Goal: Task Accomplishment & Management: Manage account settings

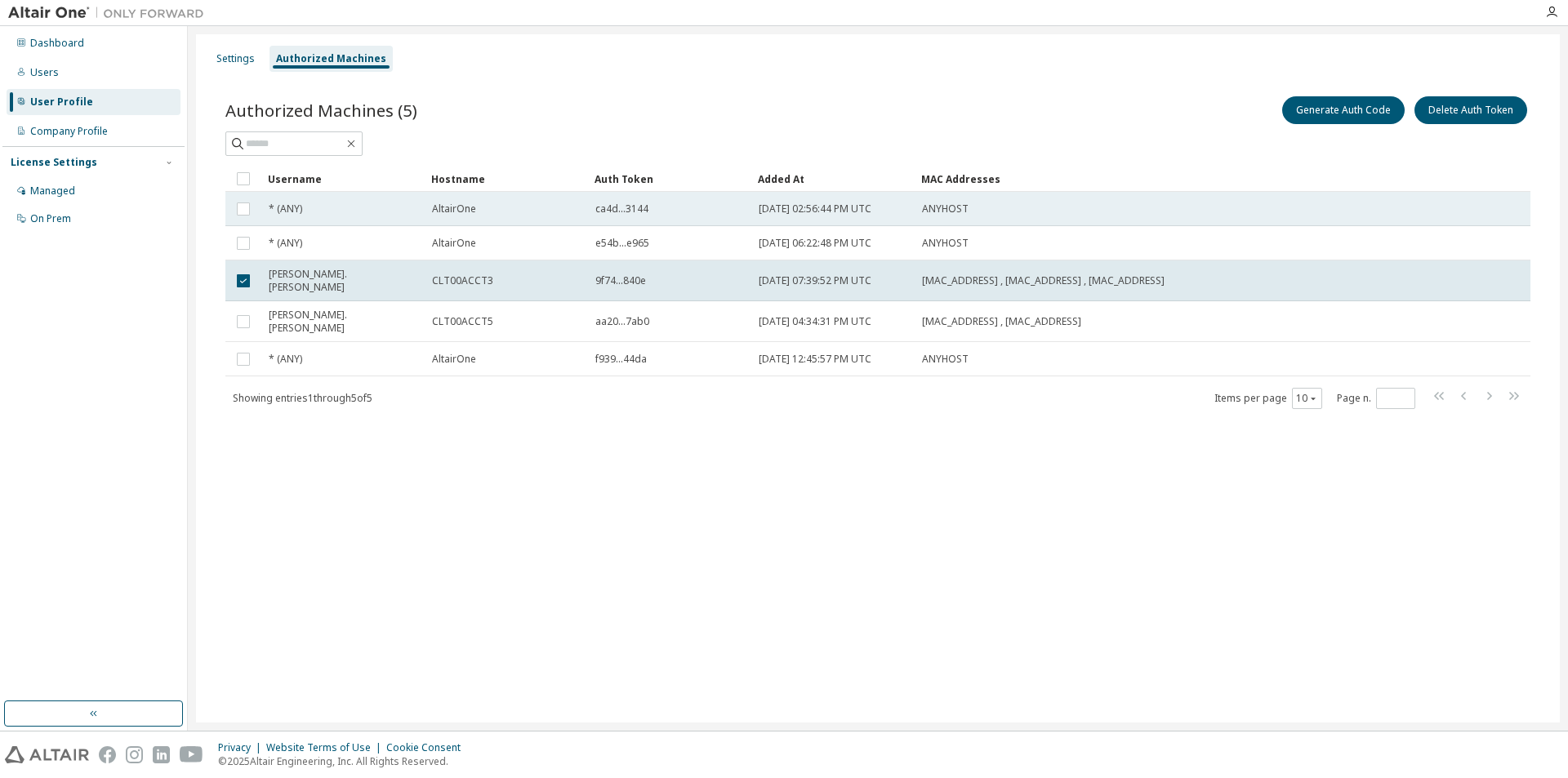
click at [428, 201] on td "AltairOne" at bounding box center [505, 209] width 163 height 34
click at [324, 208] on div "* (ANY)" at bounding box center [342, 209] width 148 height 13
click at [489, 211] on div "AltairOne" at bounding box center [505, 209] width 148 height 13
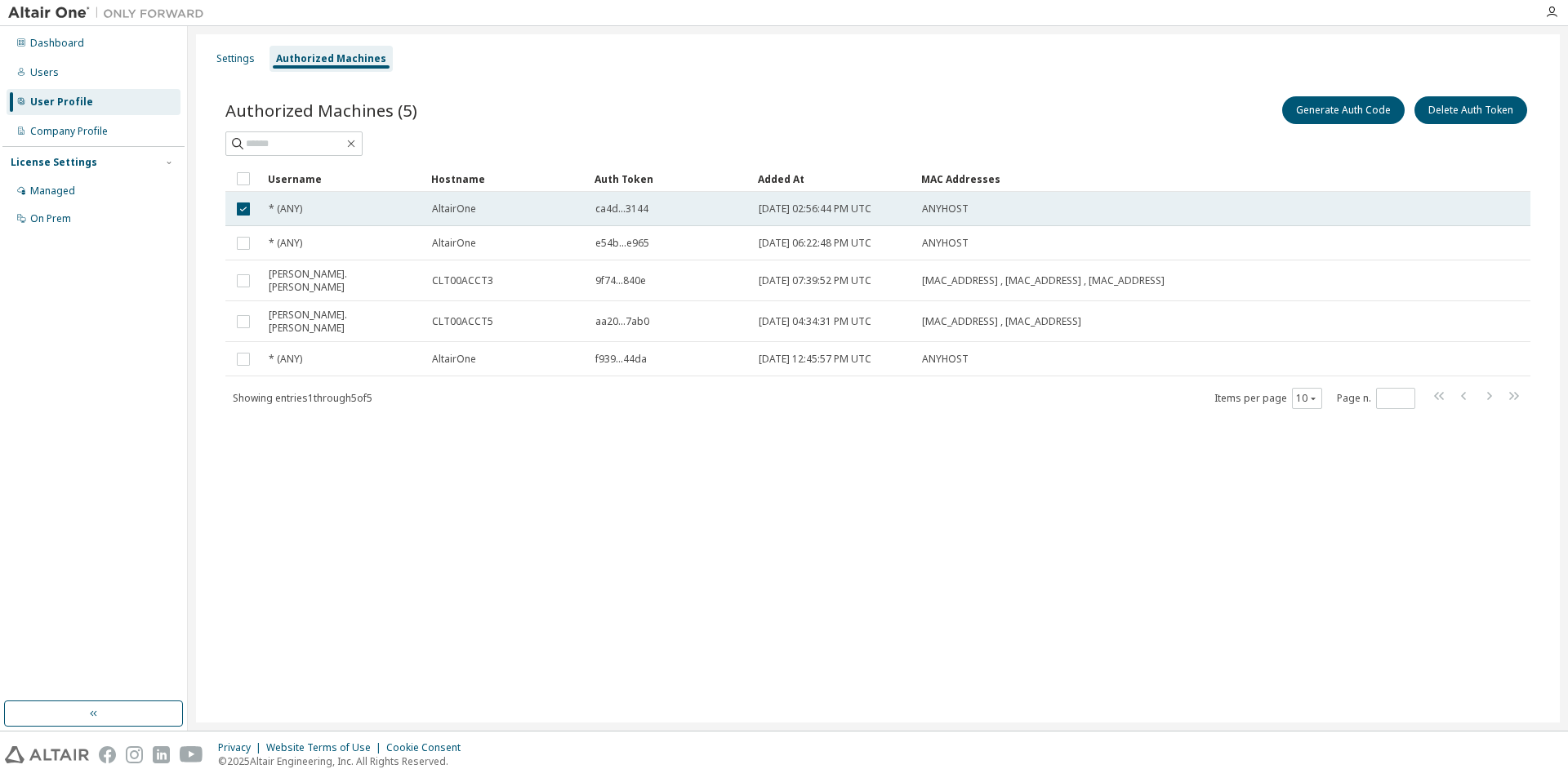
click at [642, 205] on span "ca4d...3144" at bounding box center [622, 209] width 53 height 13
click at [641, 203] on span "ca4d...3144" at bounding box center [622, 209] width 53 height 13
click at [680, 210] on div "ca4d...3144" at bounding box center [669, 209] width 148 height 13
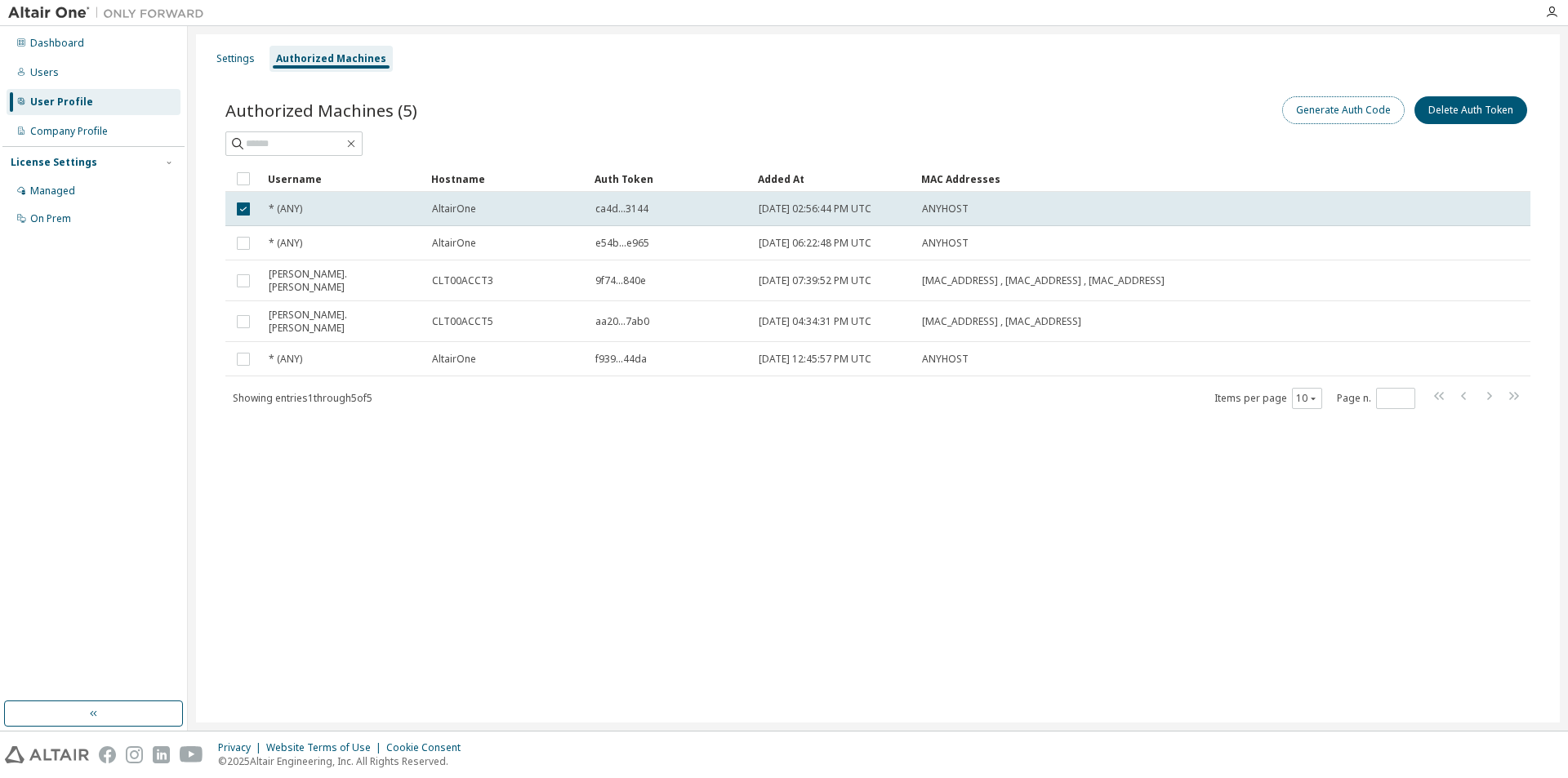
click at [1344, 111] on button "Generate Auth Code" at bounding box center [1344, 111] width 123 height 28
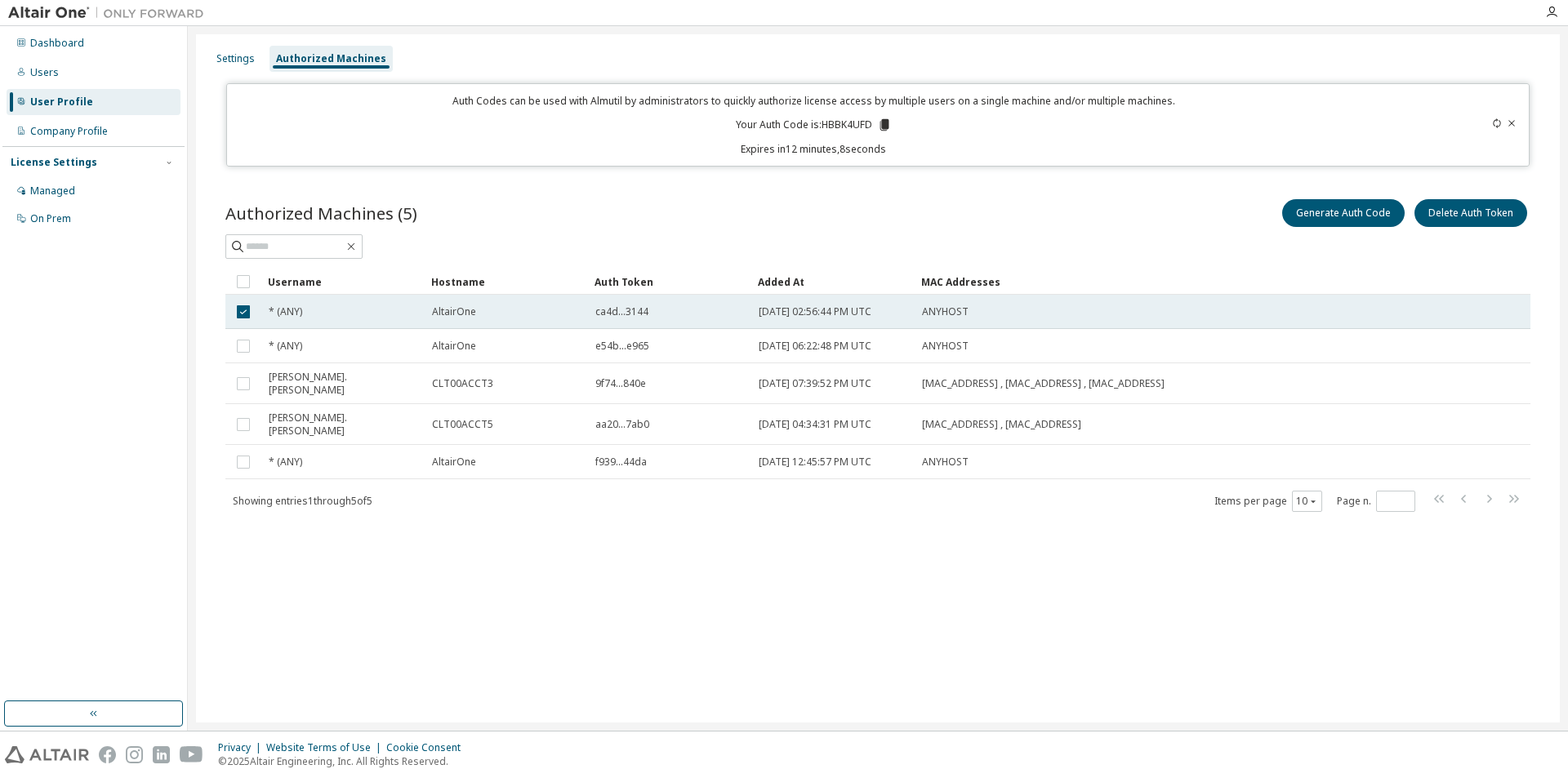
click at [328, 314] on div "* (ANY)" at bounding box center [342, 312] width 148 height 13
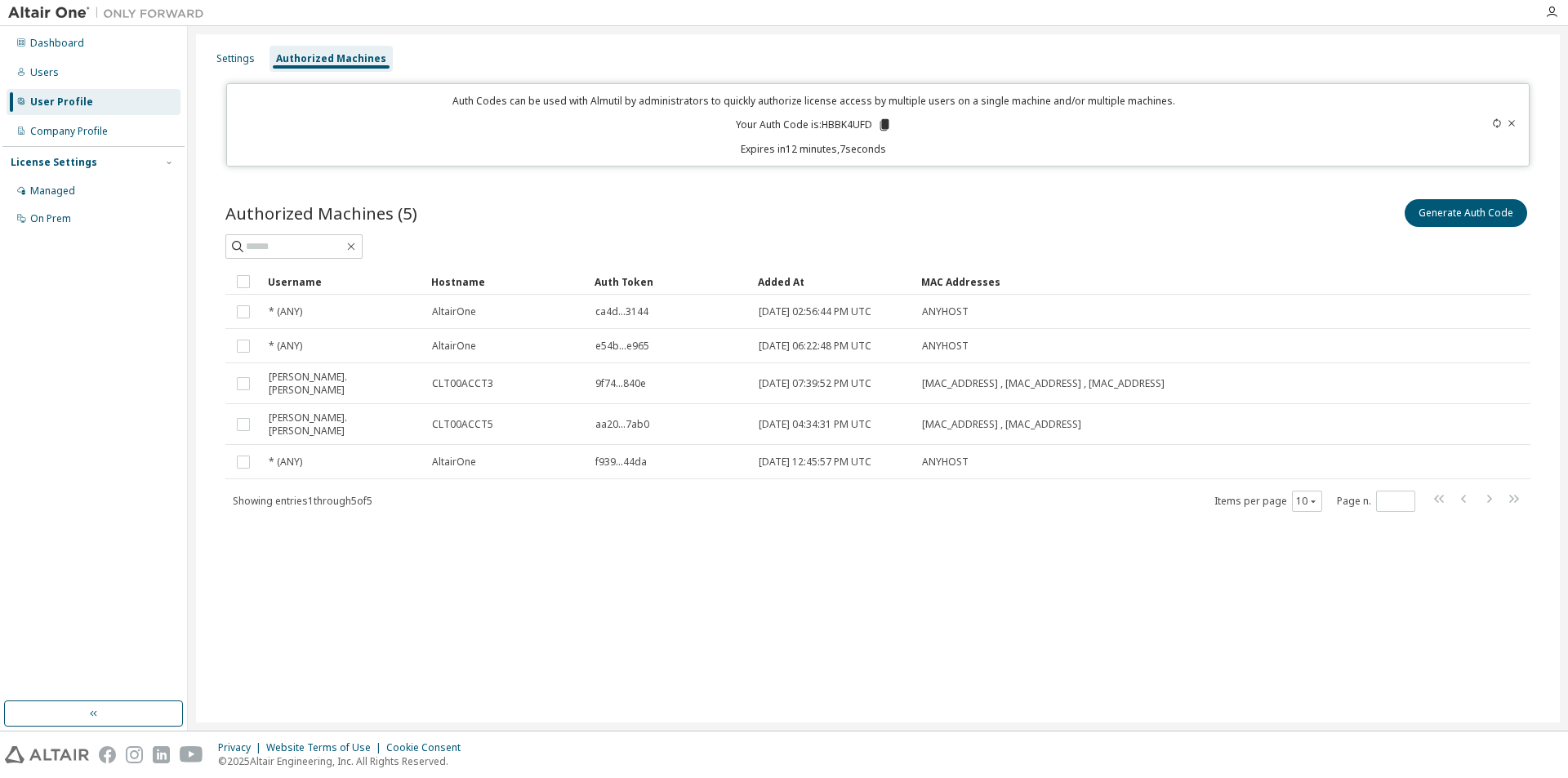
click at [328, 314] on div "* (ANY)" at bounding box center [342, 312] width 148 height 13
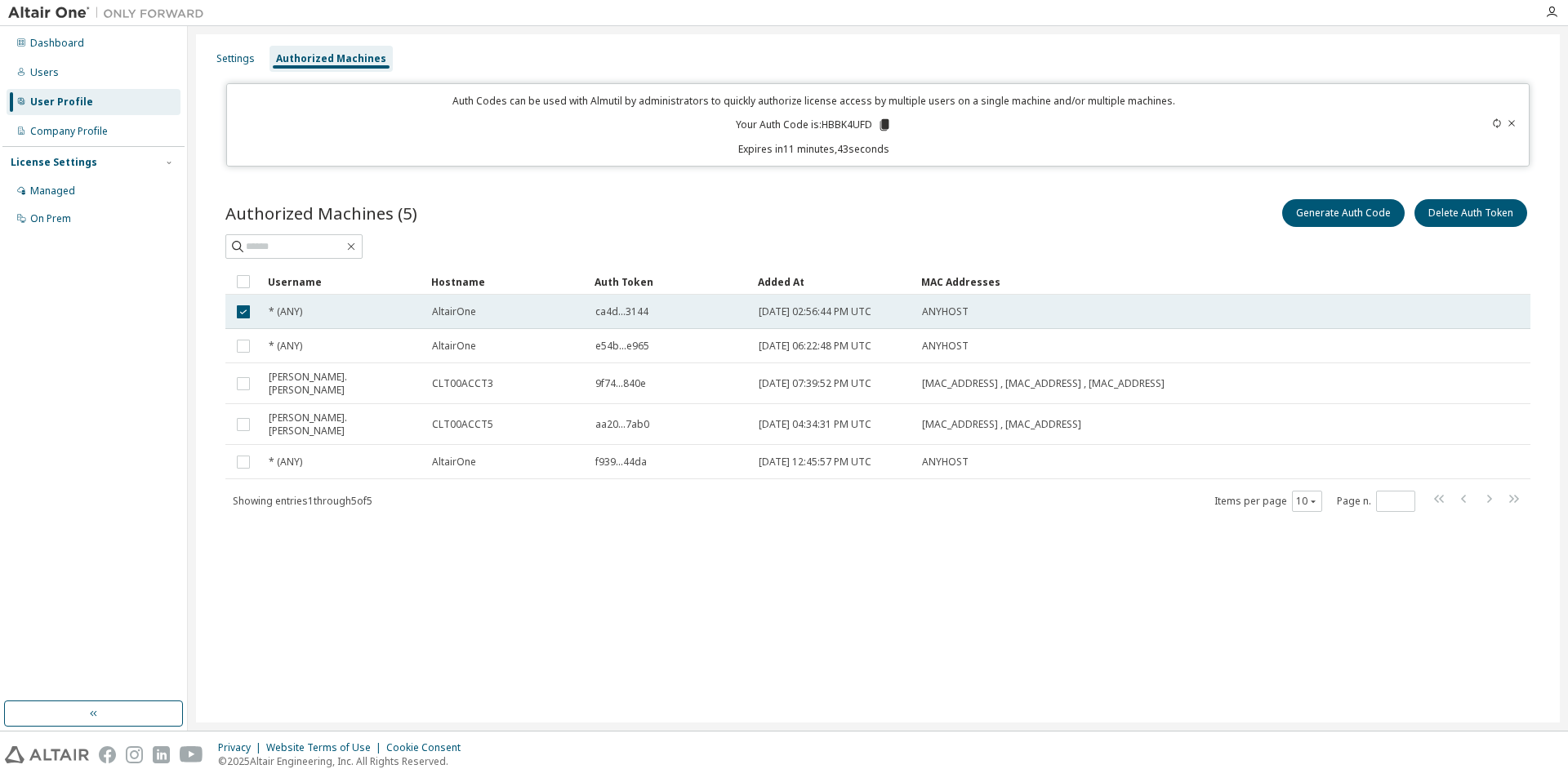
click at [1010, 305] on div "ANYHOST" at bounding box center [1140, 312] width 436 height 13
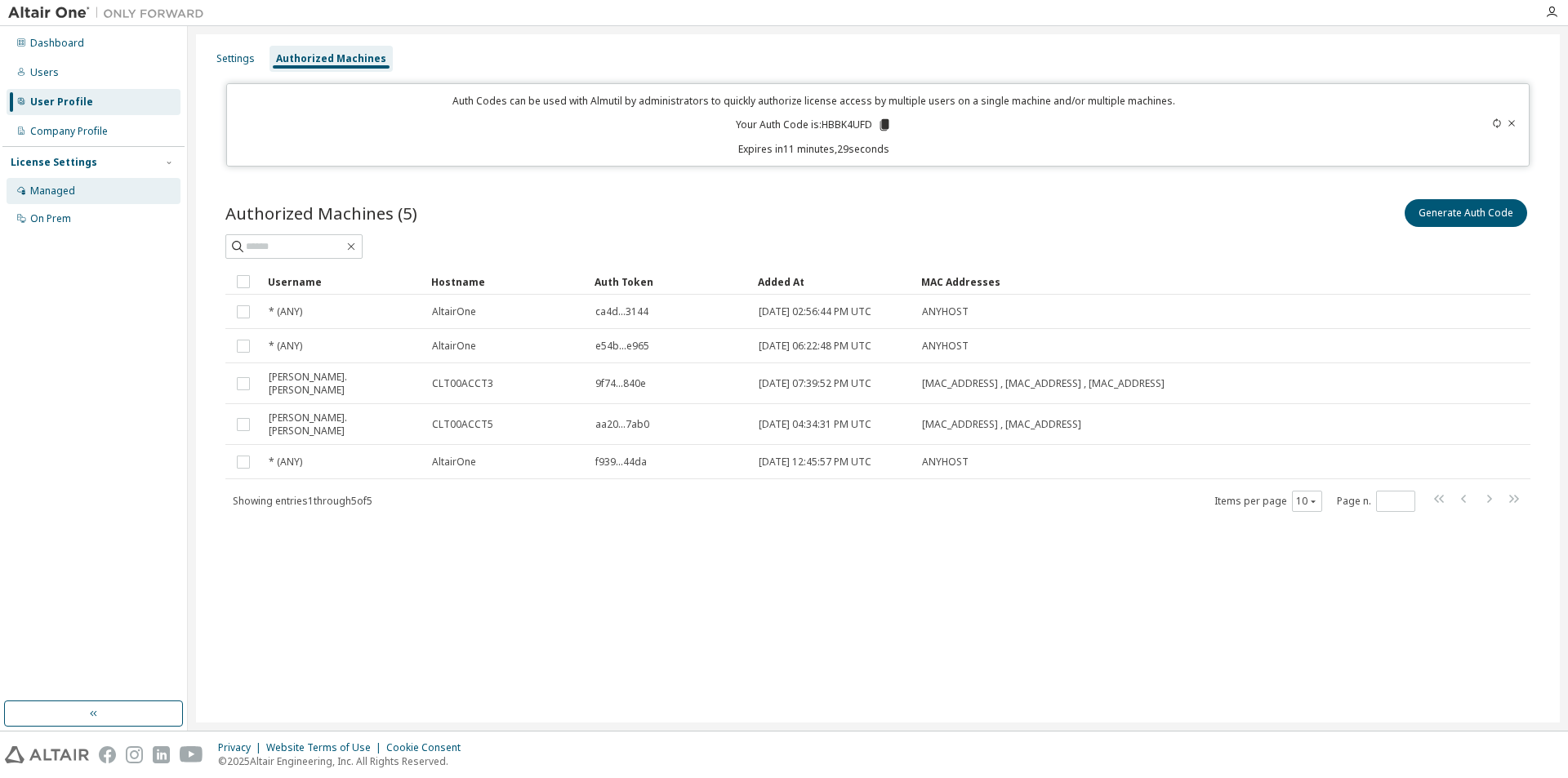
click at [88, 200] on div "Managed" at bounding box center [93, 191] width 174 height 26
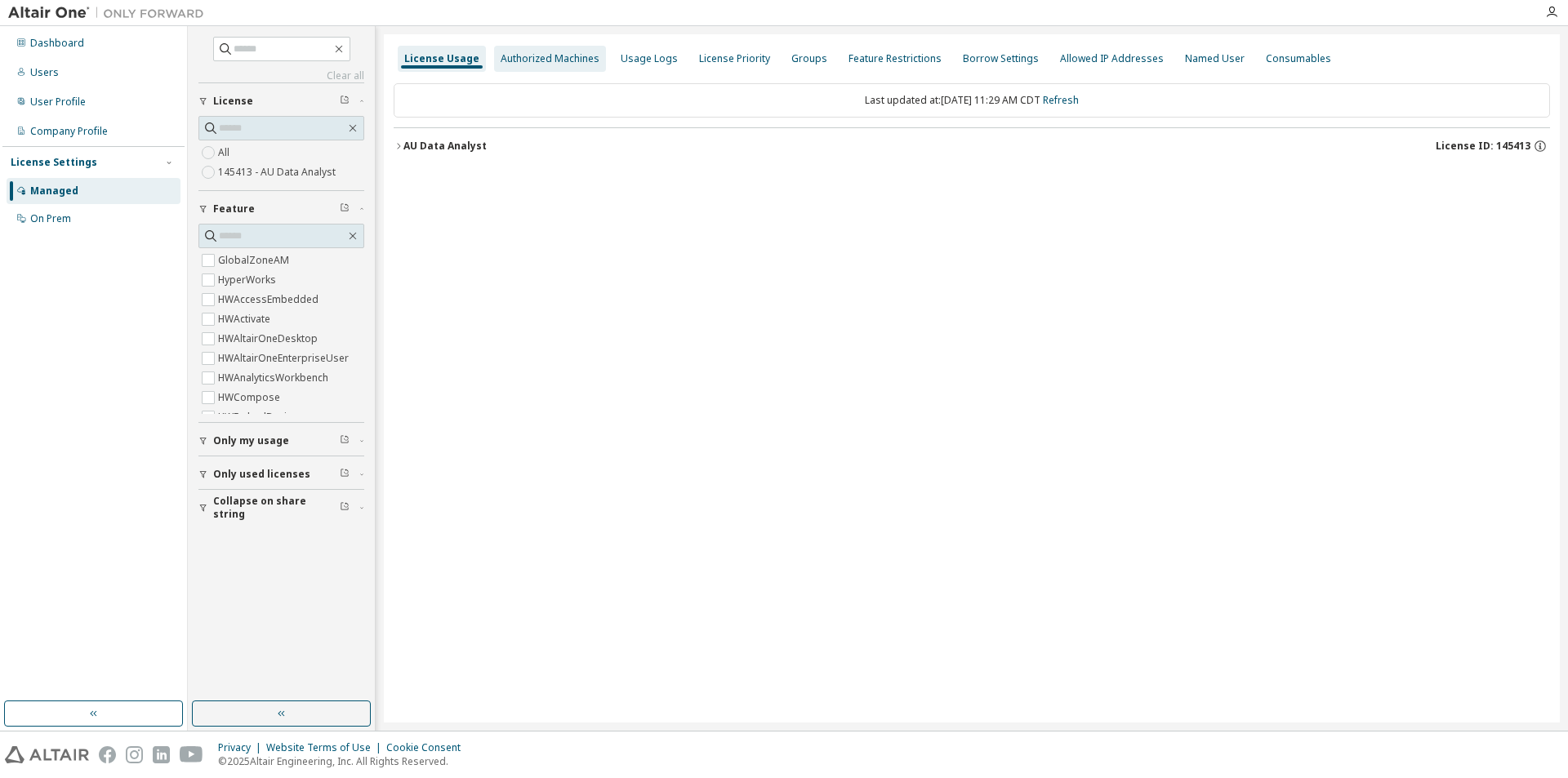
click at [564, 58] on div "Authorized Machines" at bounding box center [550, 59] width 99 height 13
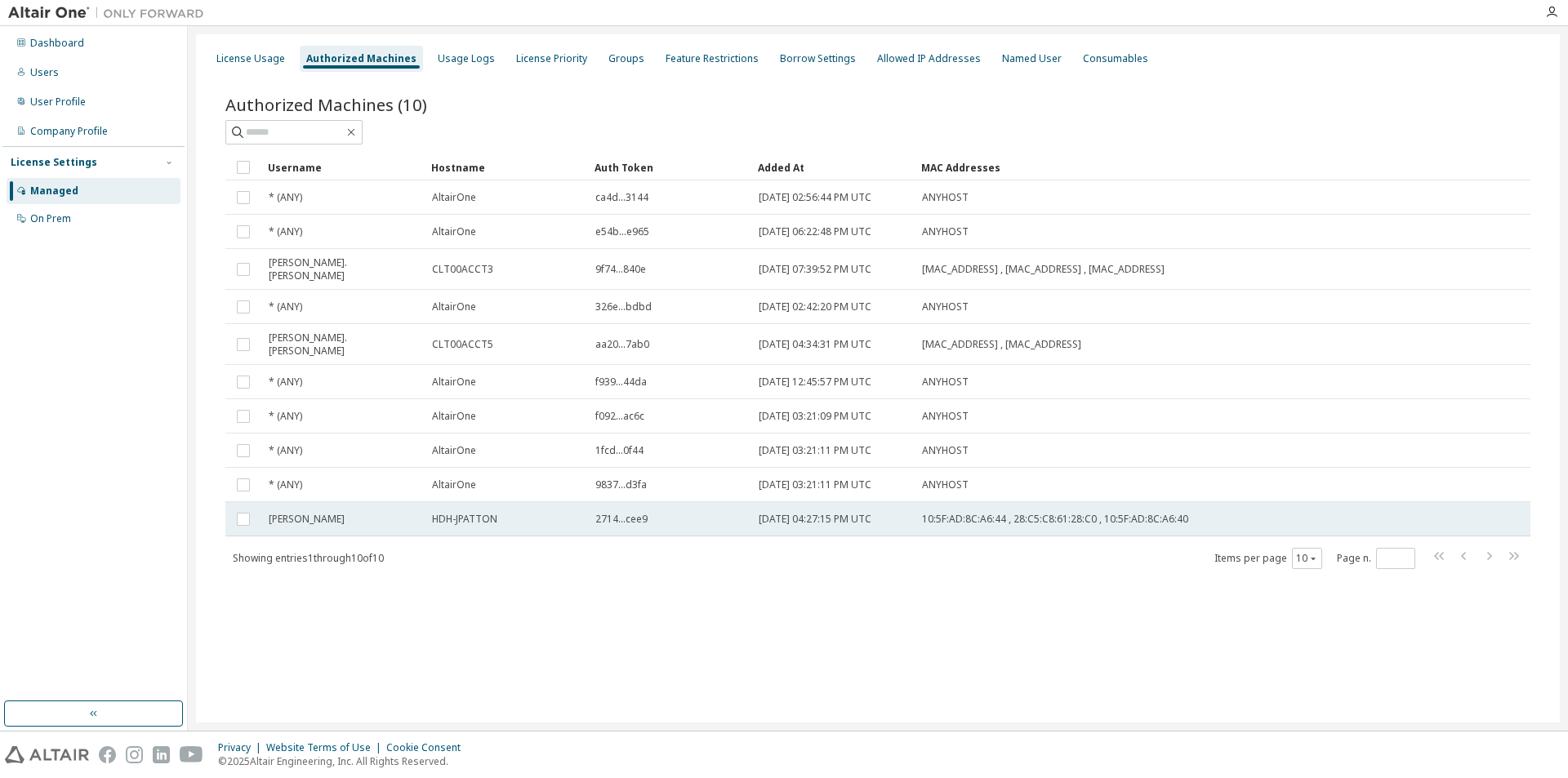
click at [304, 513] on span "[PERSON_NAME]" at bounding box center [306, 519] width 76 height 13
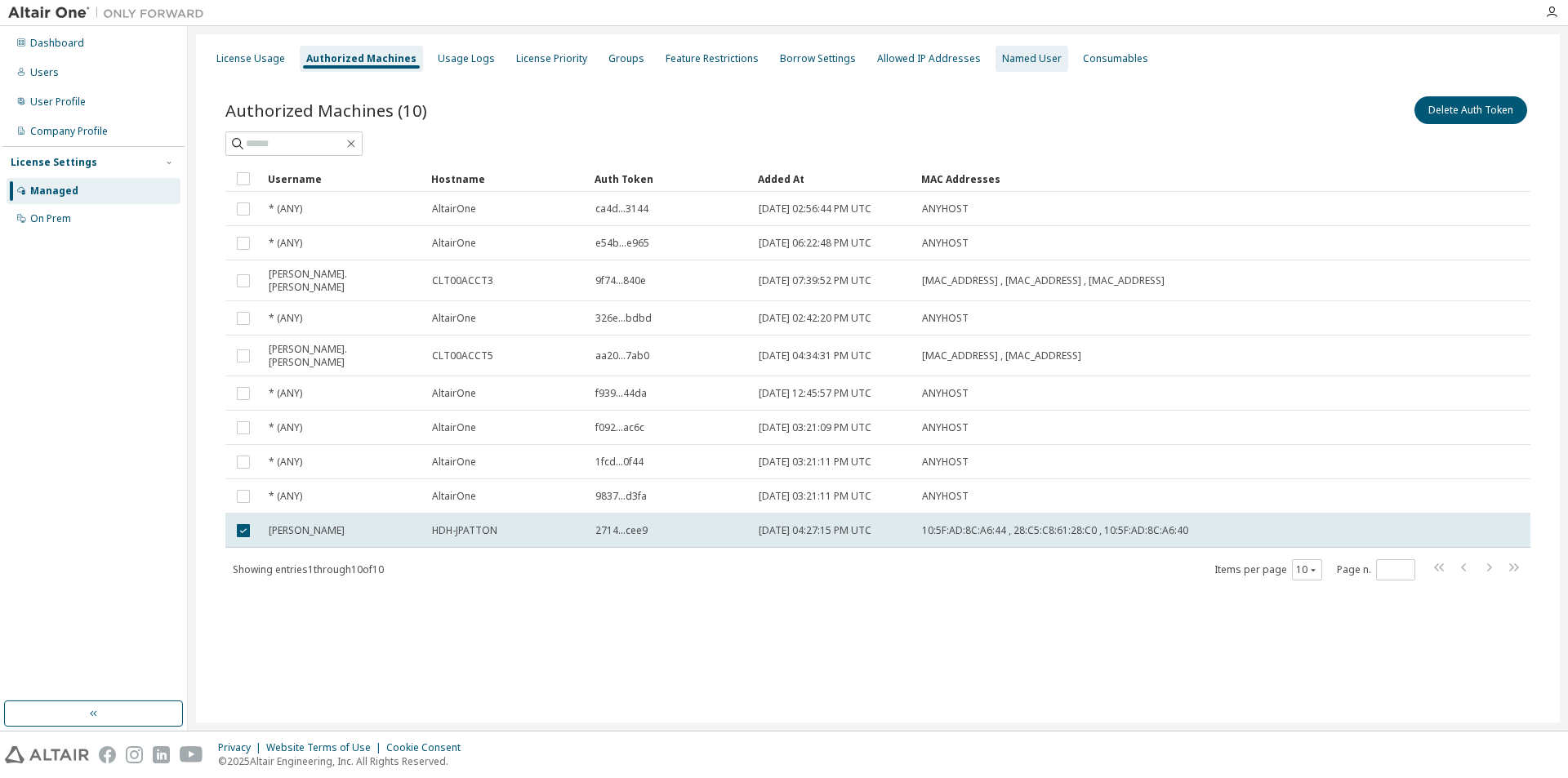
click at [1015, 61] on div "Named User" at bounding box center [1031, 59] width 60 height 13
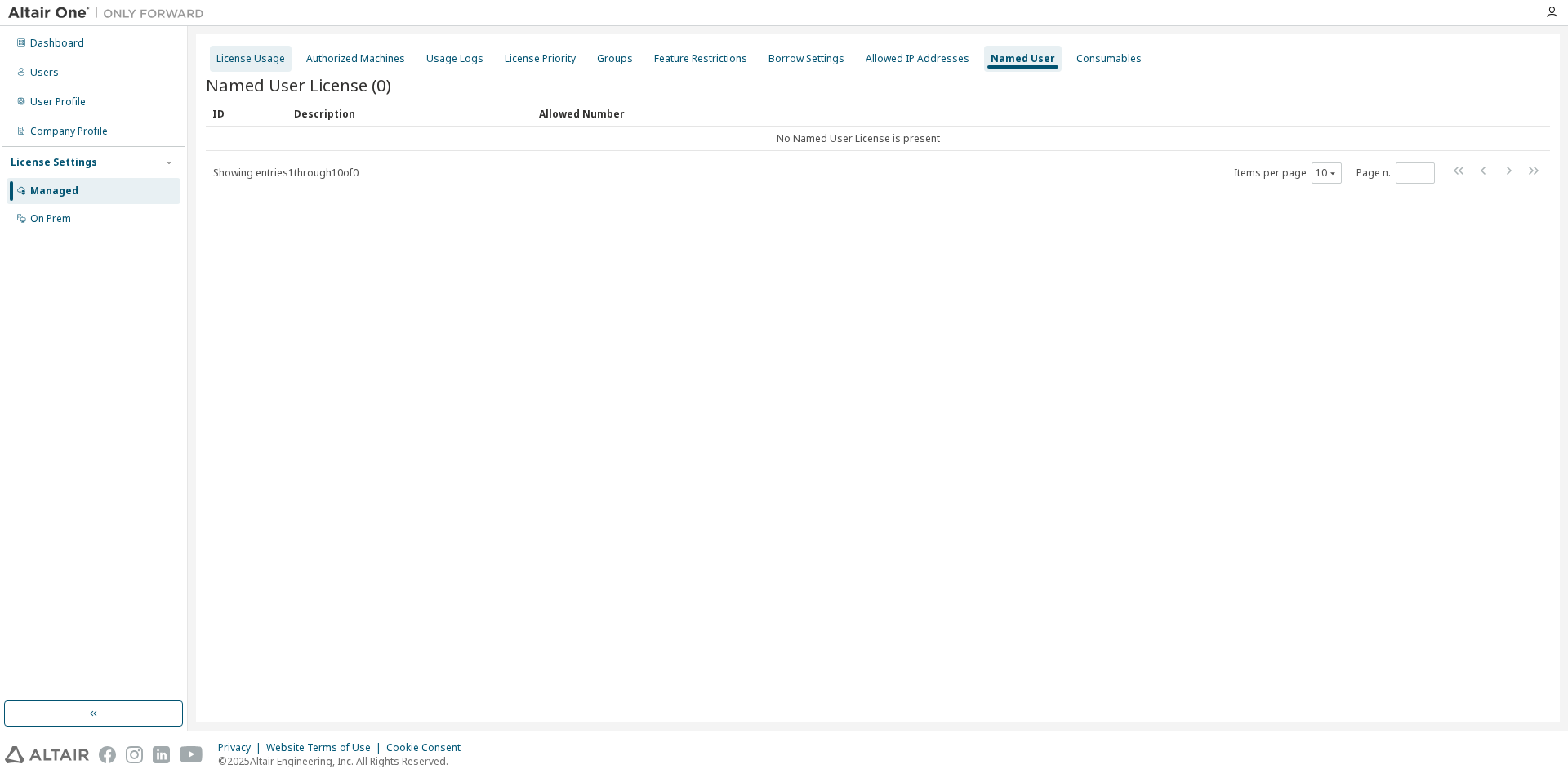
click at [260, 61] on div "License Usage" at bounding box center [251, 59] width 69 height 13
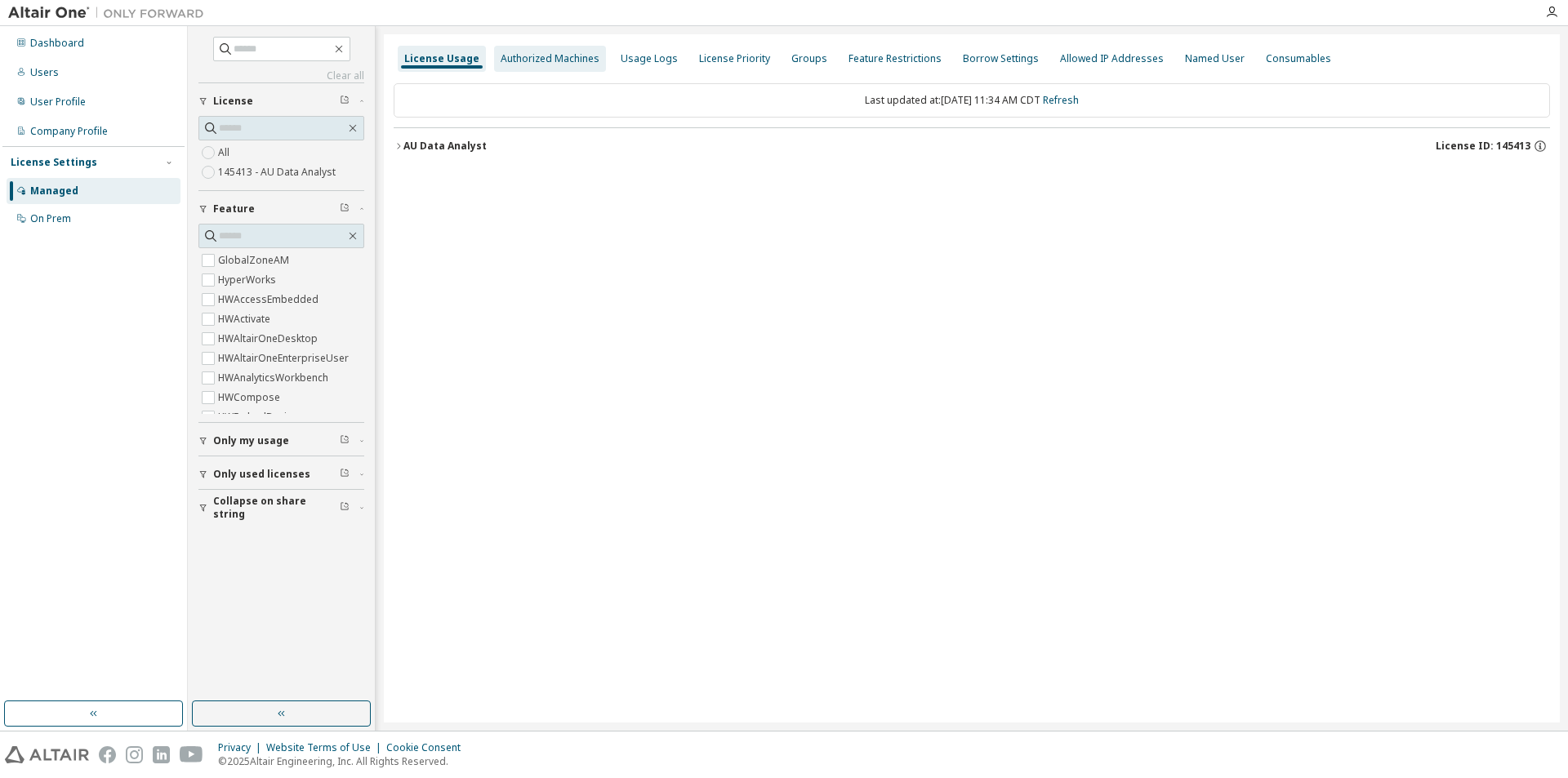
click at [532, 61] on div "Authorized Machines" at bounding box center [550, 59] width 99 height 13
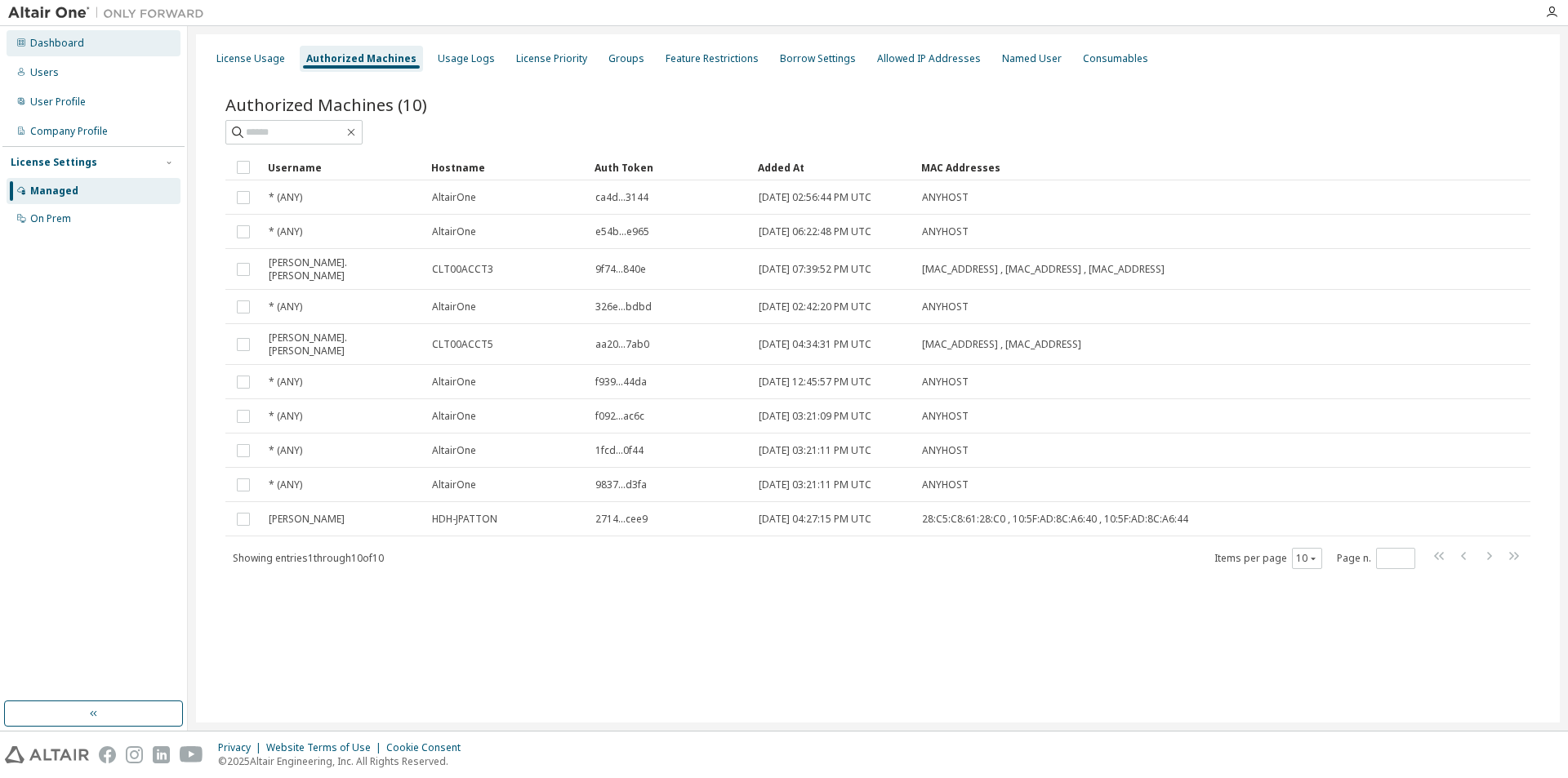
click at [59, 47] on div "Dashboard" at bounding box center [57, 43] width 54 height 13
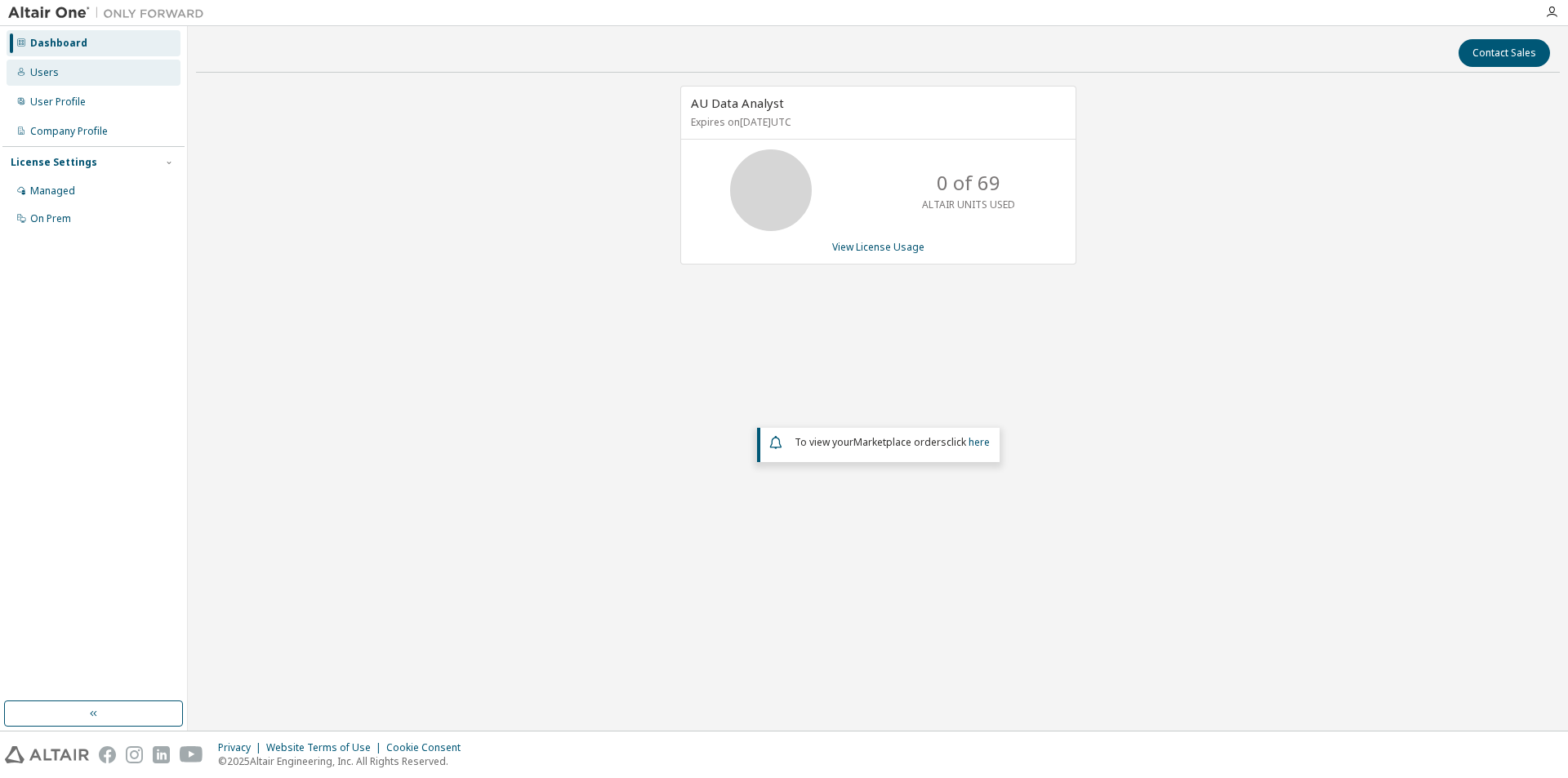
click at [54, 73] on div "Users" at bounding box center [44, 73] width 29 height 13
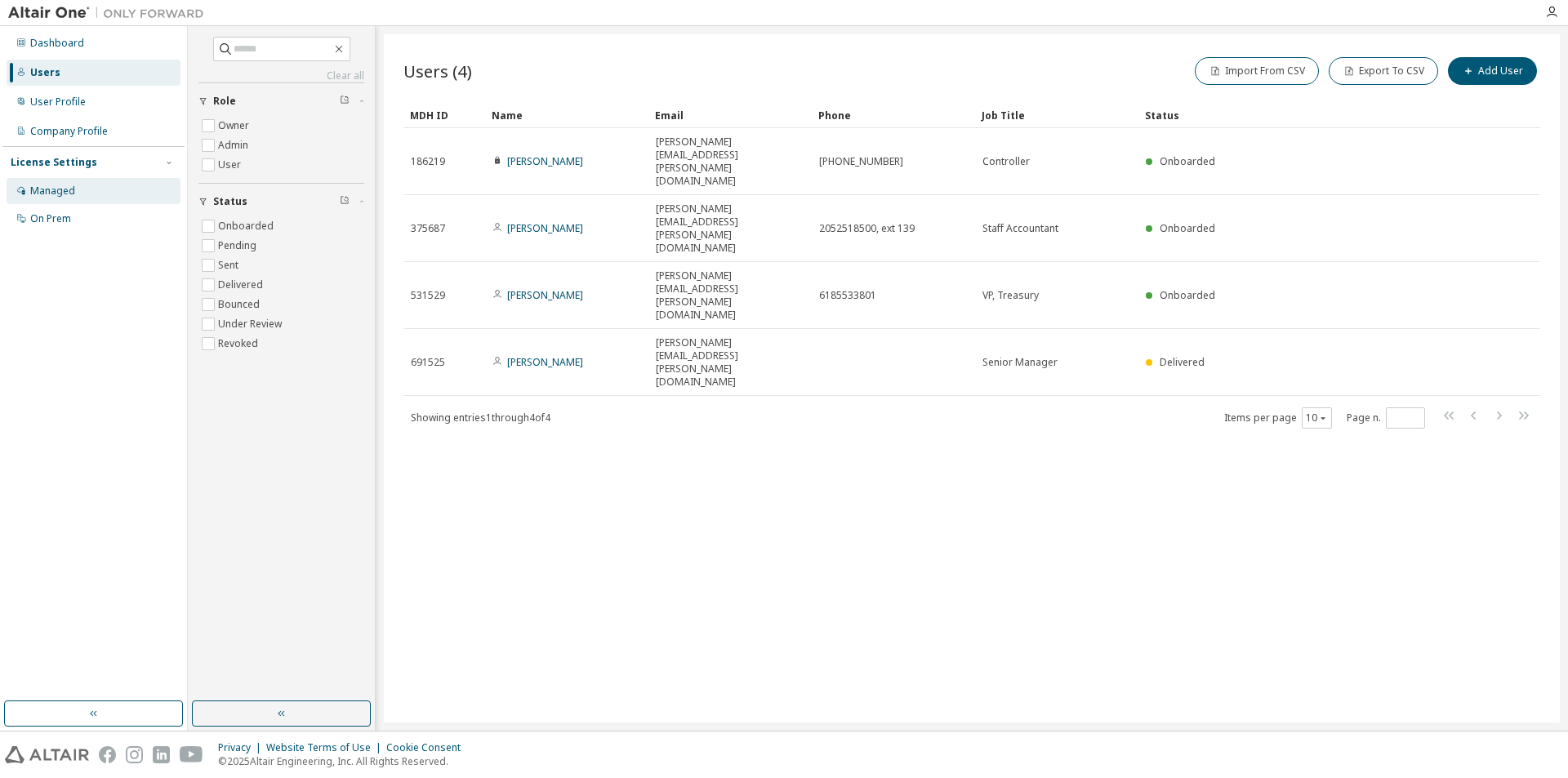
click at [49, 191] on div "Managed" at bounding box center [52, 191] width 45 height 13
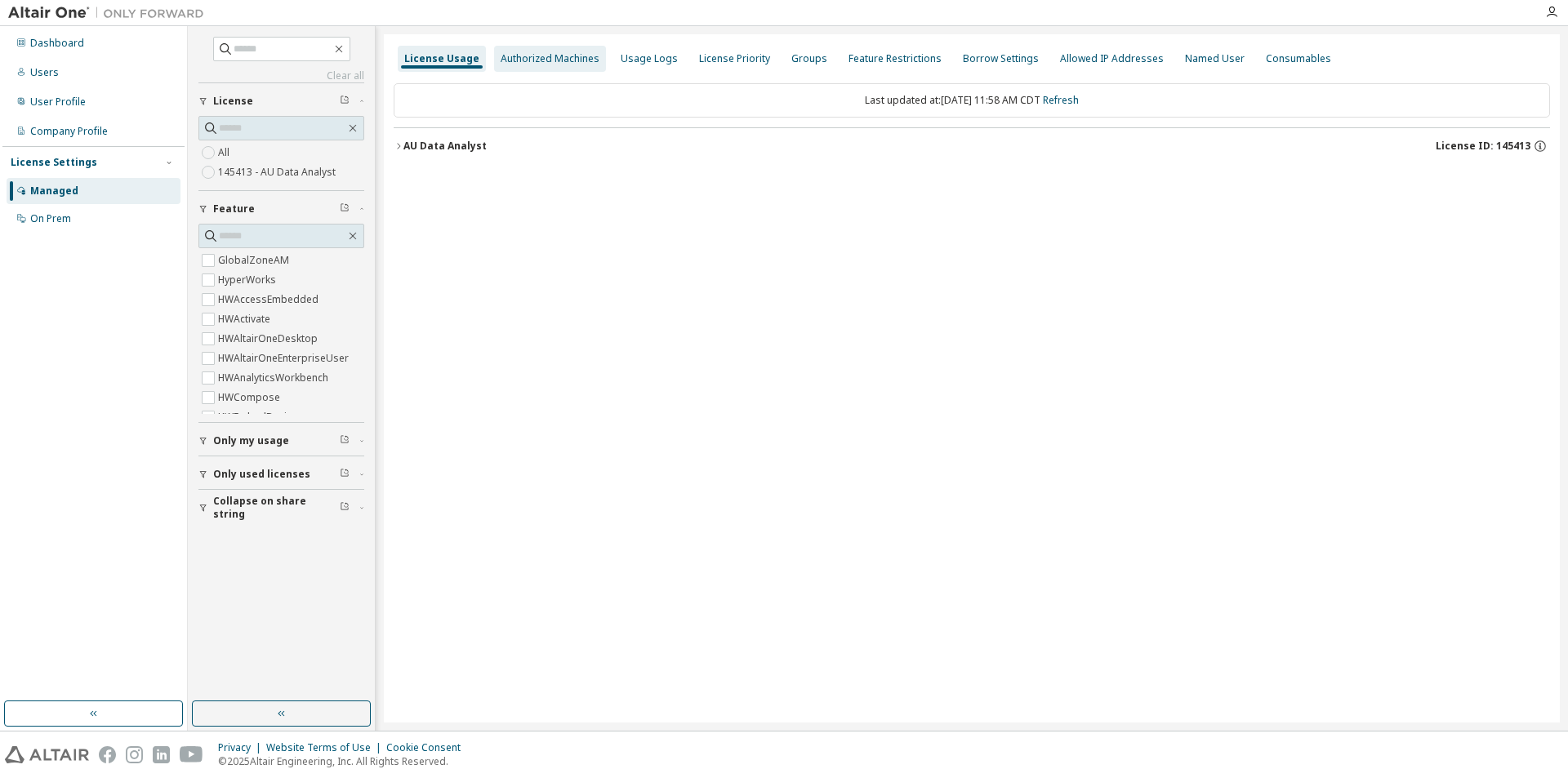
click at [580, 61] on div "Authorized Machines" at bounding box center [550, 59] width 99 height 13
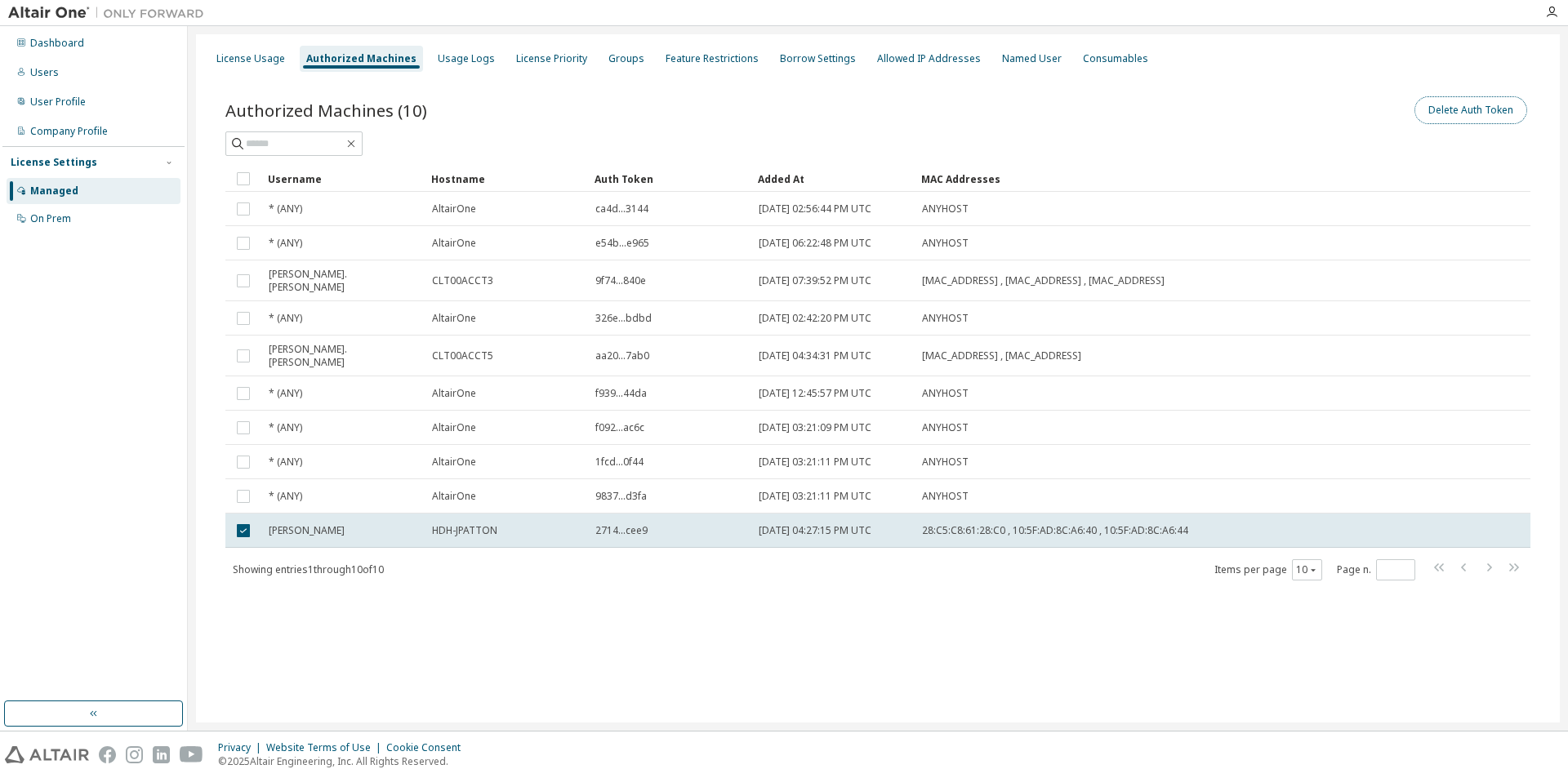
click at [1483, 114] on button "Delete Auth Token" at bounding box center [1471, 111] width 113 height 28
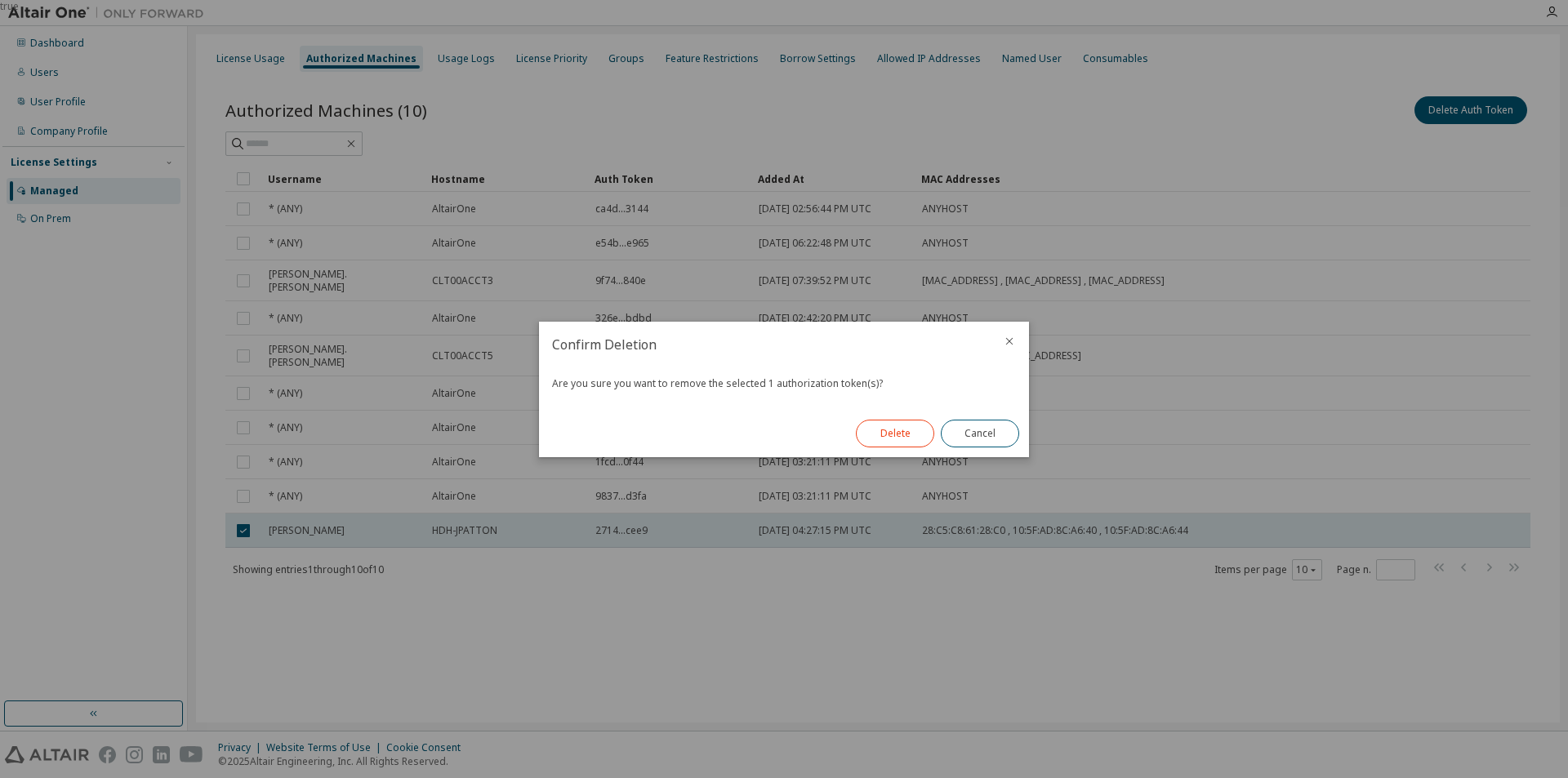
click at [888, 434] on button "Delete" at bounding box center [895, 433] width 79 height 28
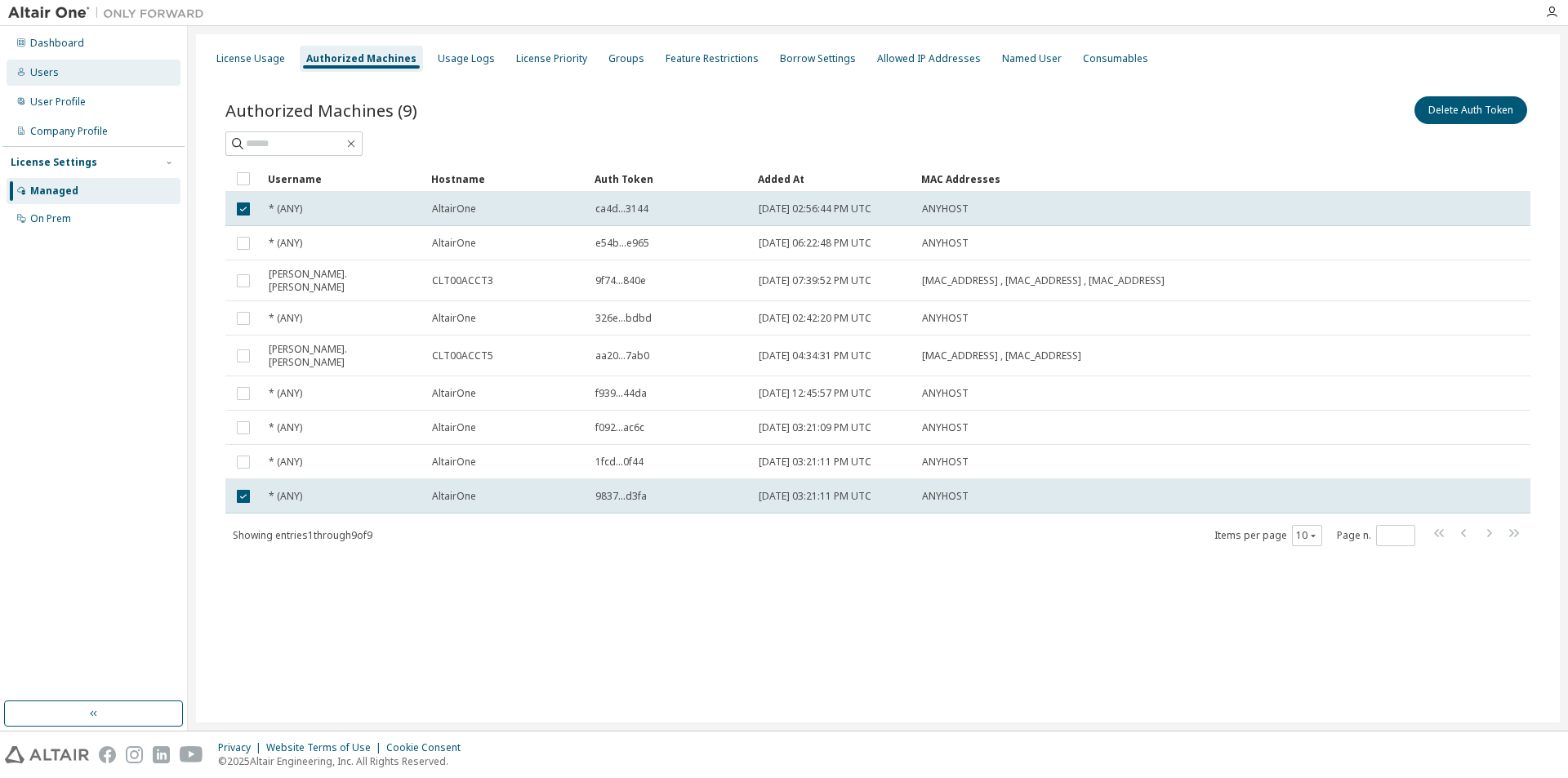
click at [40, 75] on div "Users" at bounding box center [44, 73] width 29 height 13
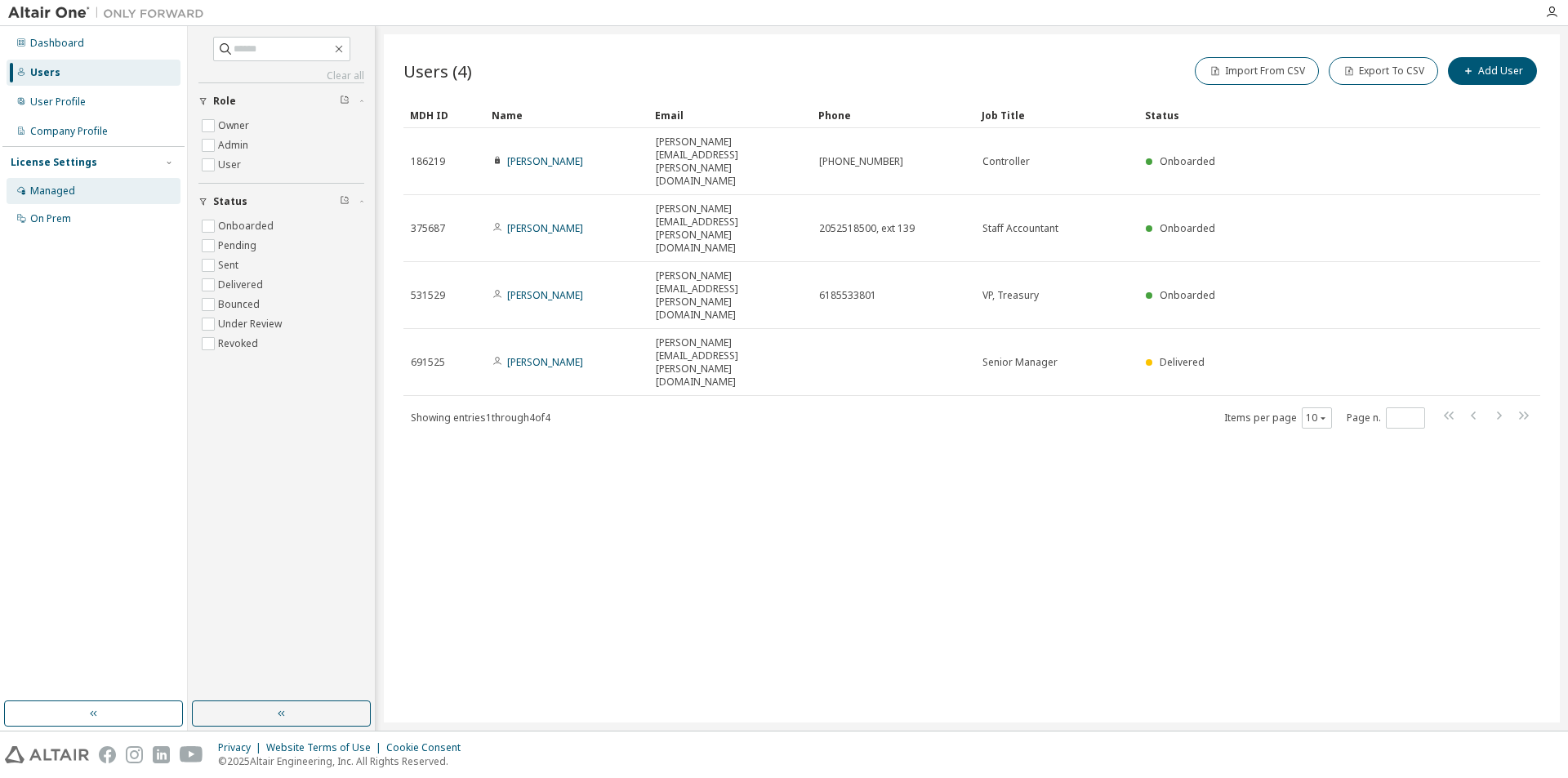
click at [70, 192] on div "Managed" at bounding box center [52, 191] width 45 height 13
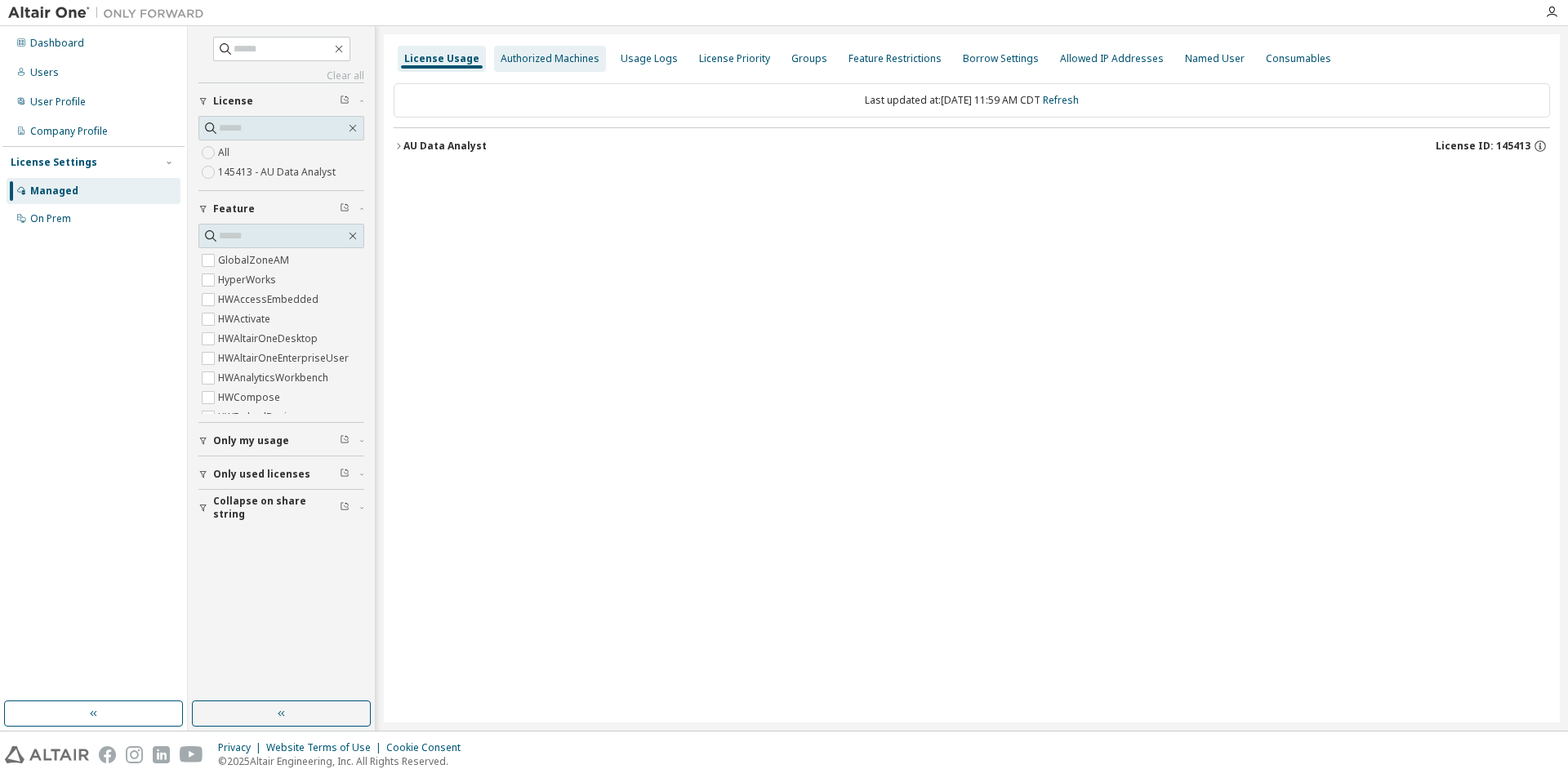
click at [565, 61] on div "Authorized Machines" at bounding box center [550, 59] width 99 height 13
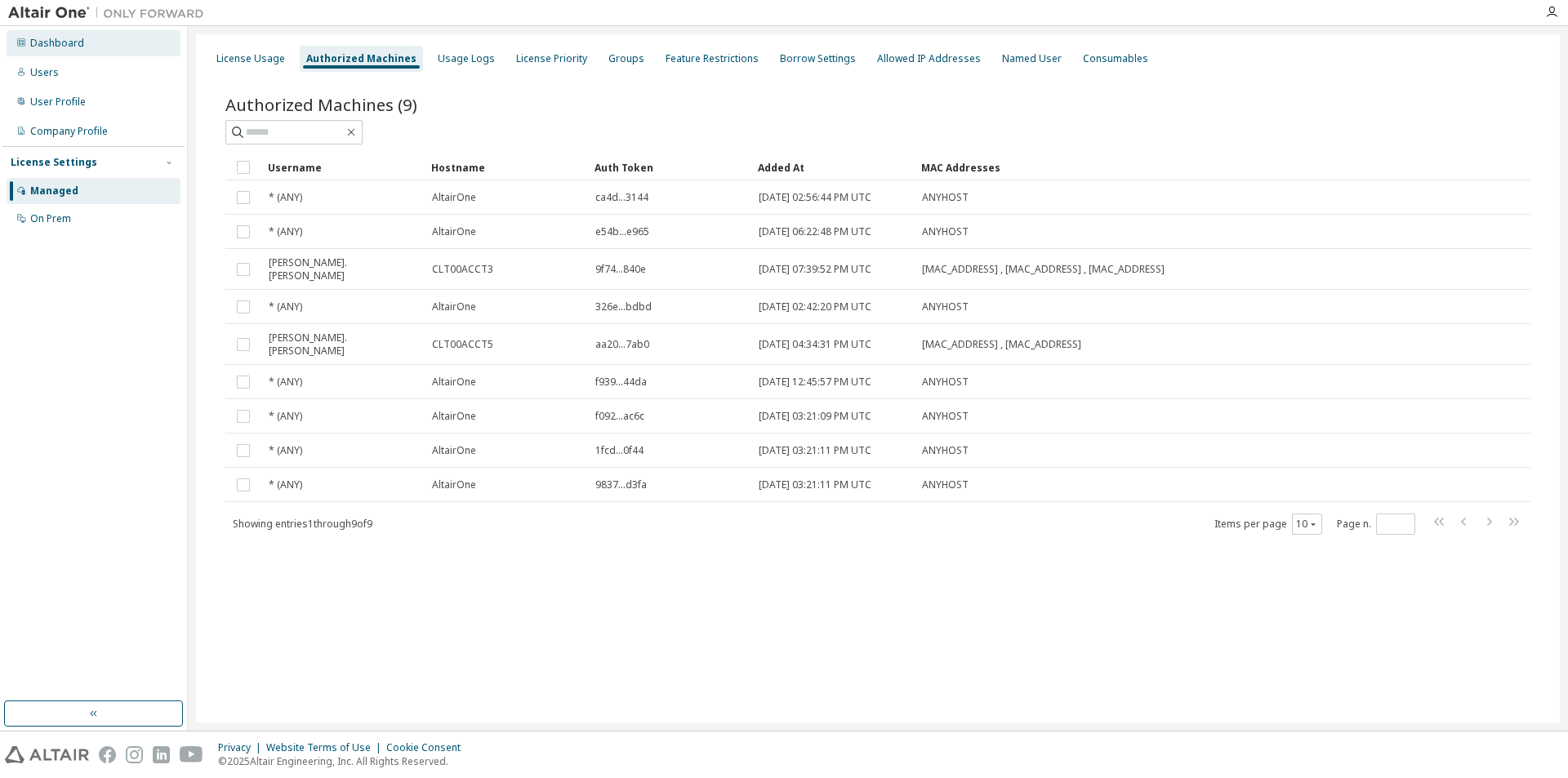
click at [64, 43] on div "Dashboard" at bounding box center [57, 43] width 54 height 13
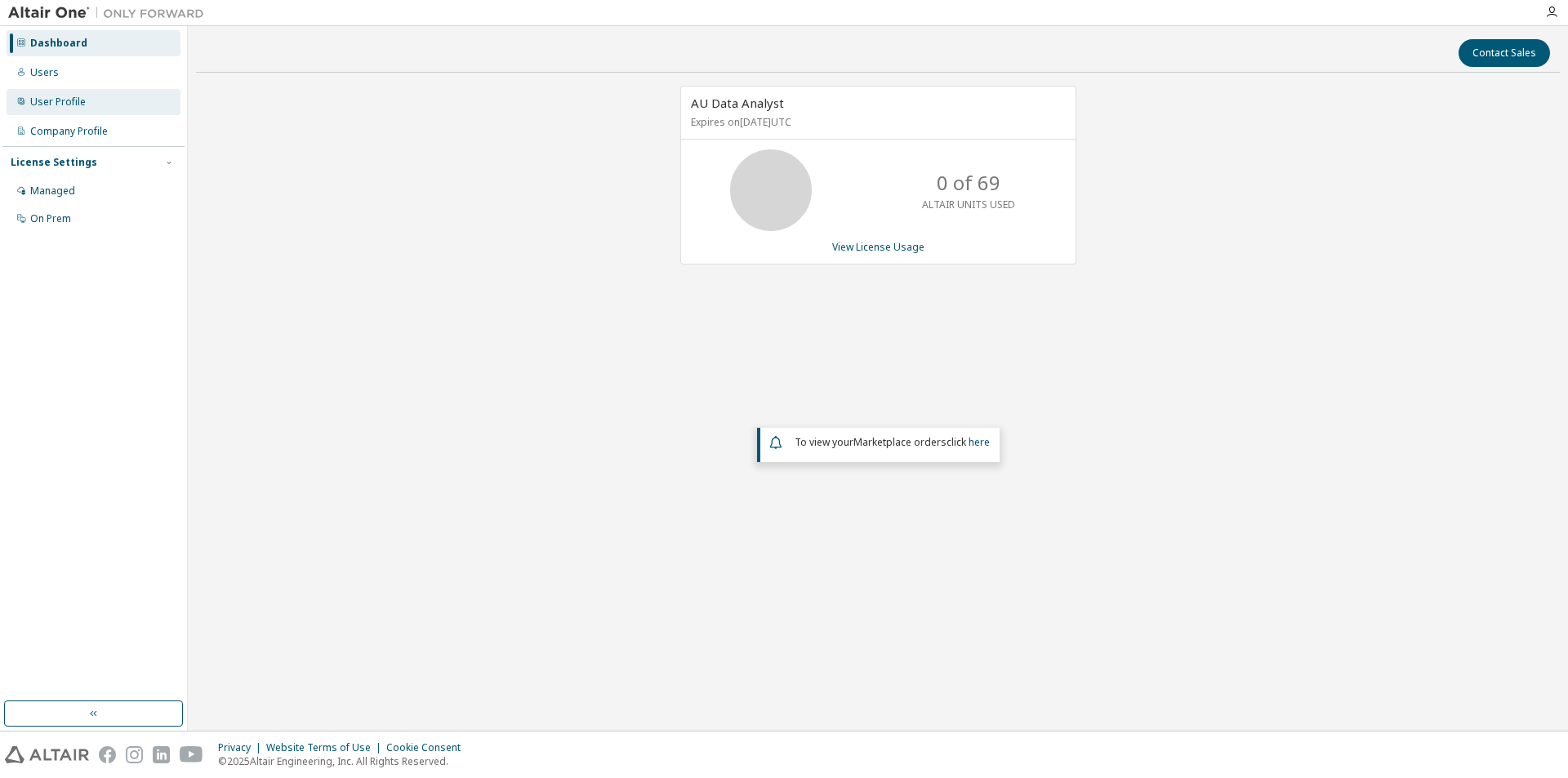
click at [57, 103] on div "User Profile" at bounding box center [58, 102] width 56 height 13
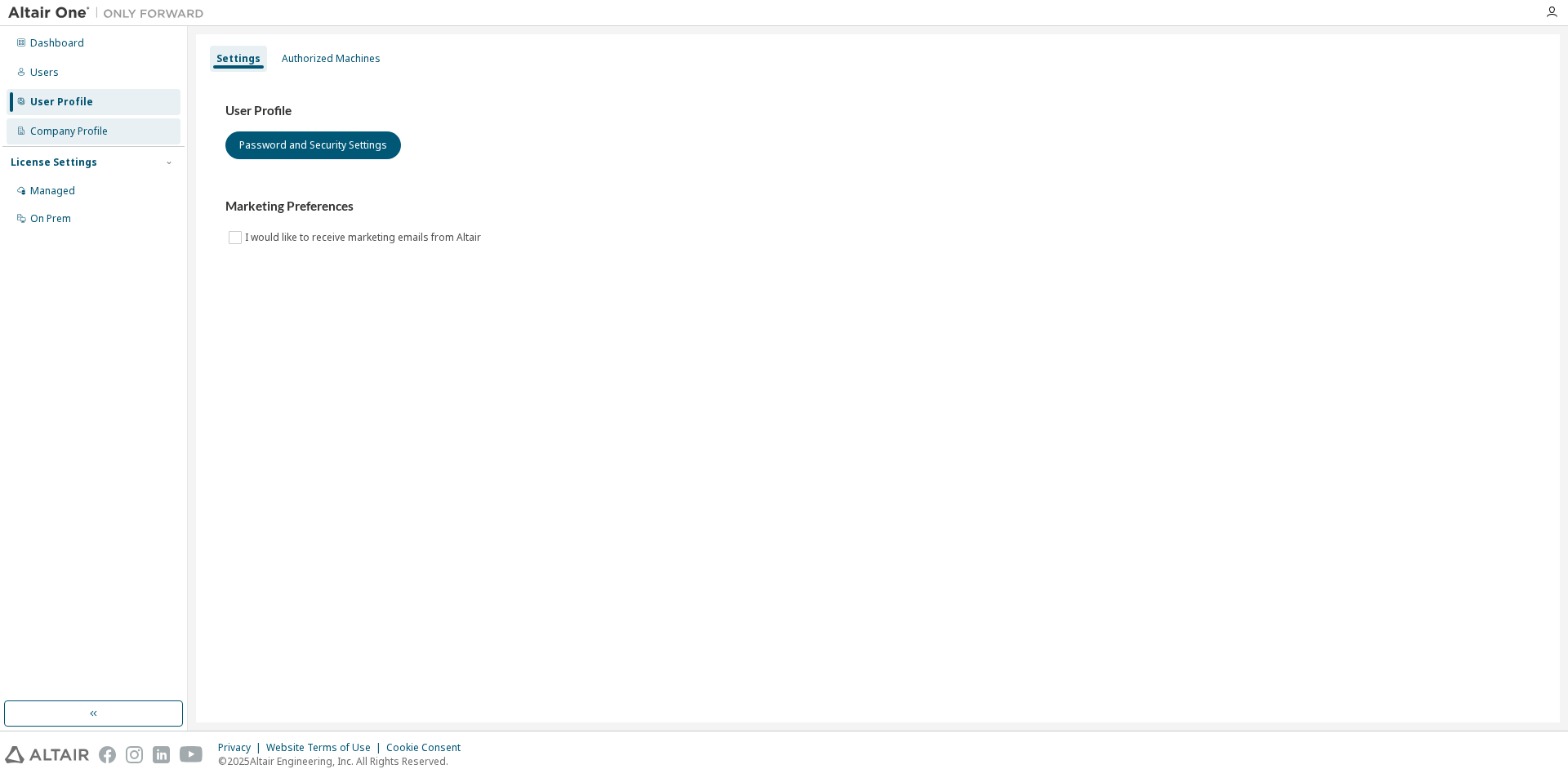
click at [57, 133] on div "Company Profile" at bounding box center [69, 132] width 78 height 13
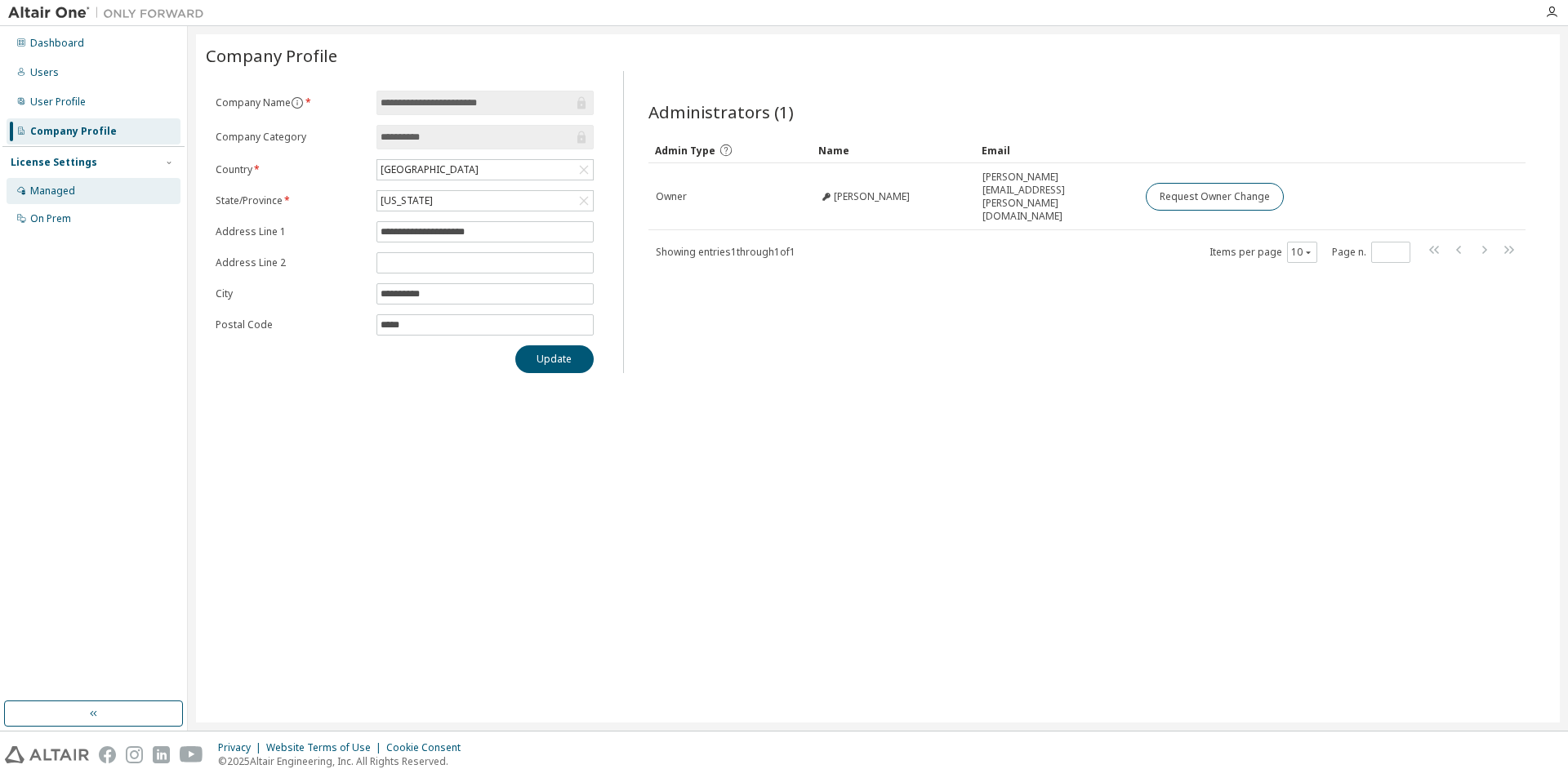
click at [70, 189] on div "Managed" at bounding box center [52, 191] width 45 height 13
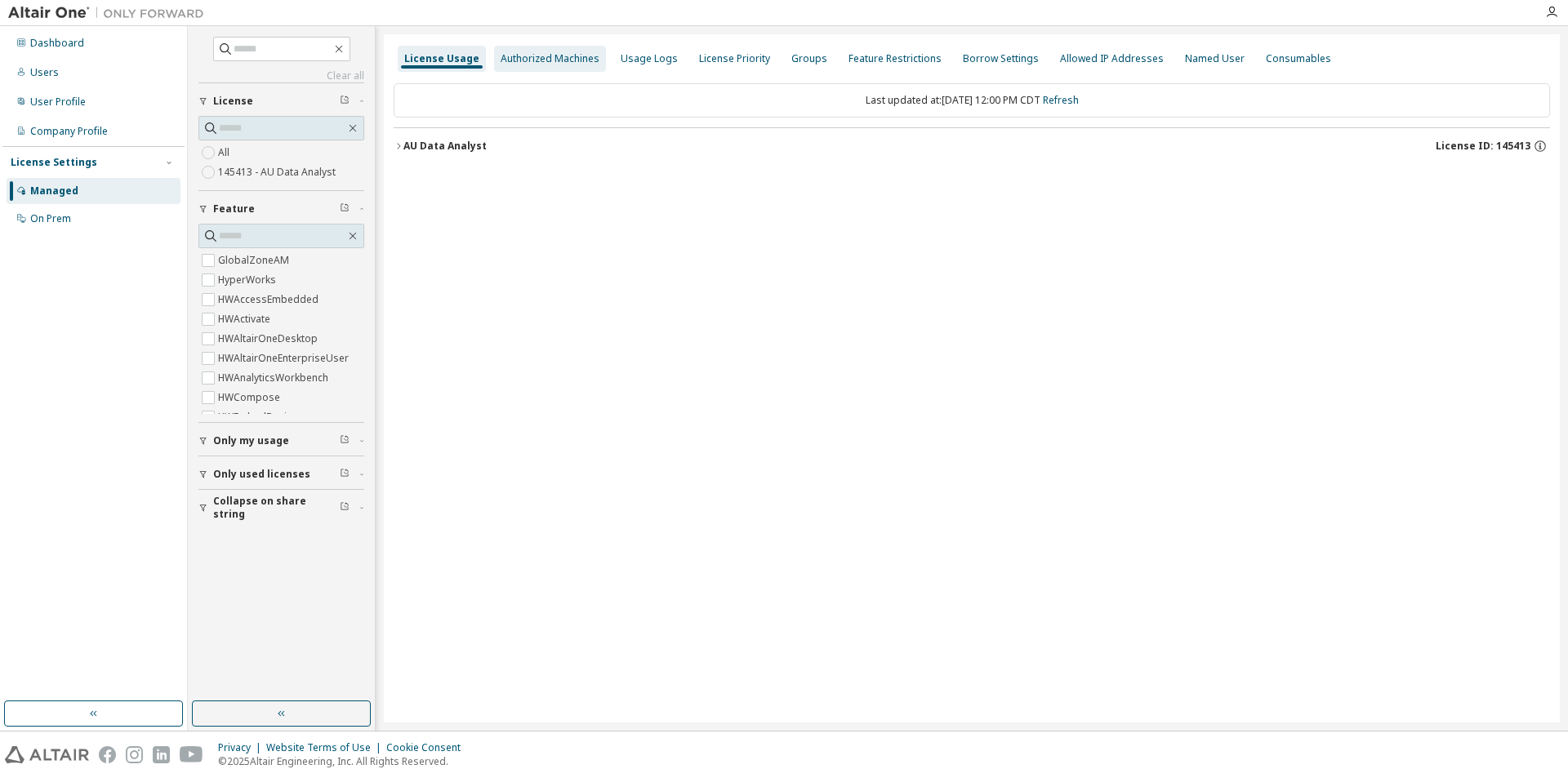
click at [529, 53] on div "Authorized Machines" at bounding box center [550, 59] width 99 height 13
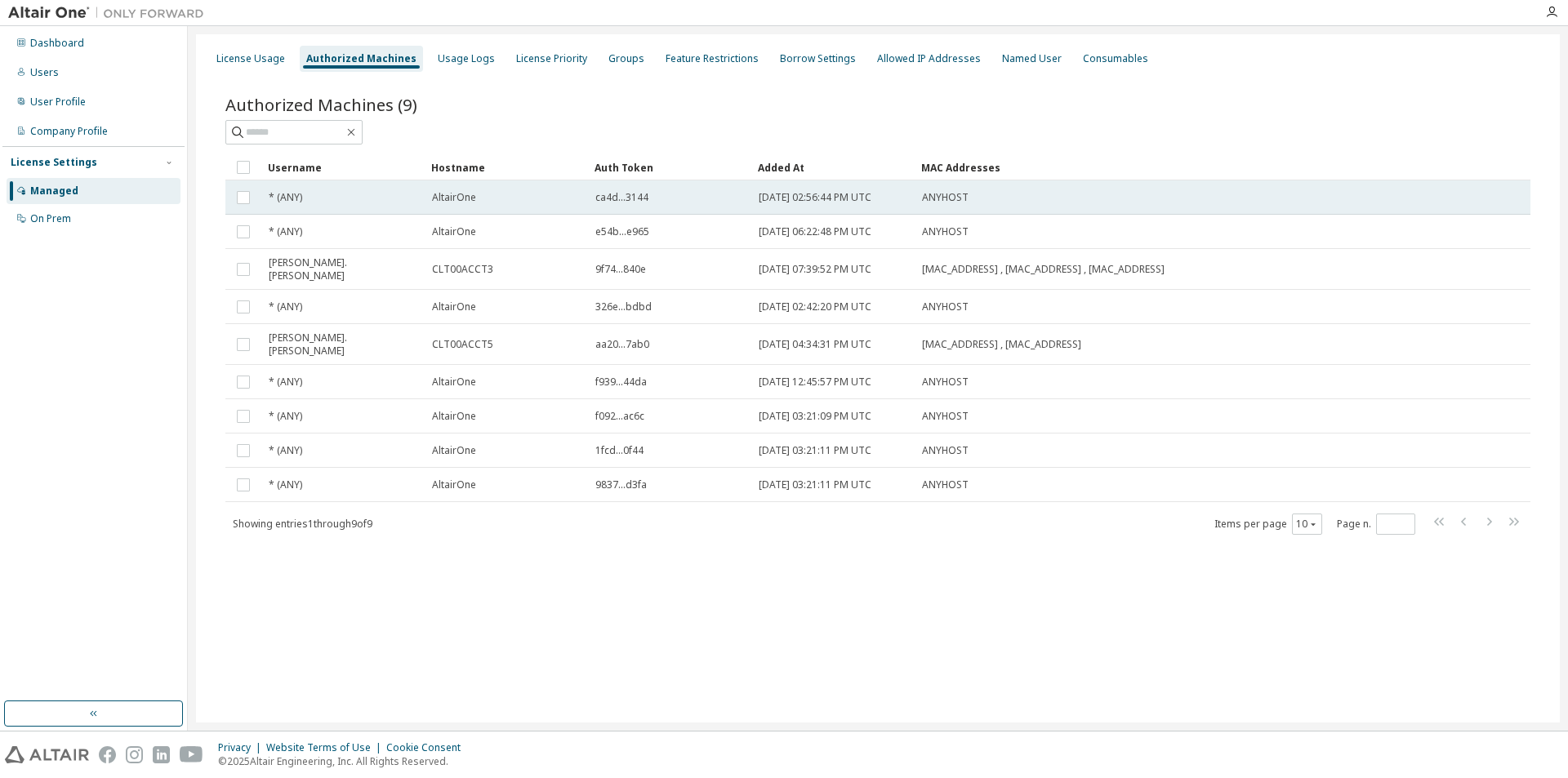
click at [297, 197] on span "* (ANY)" at bounding box center [285, 197] width 34 height 13
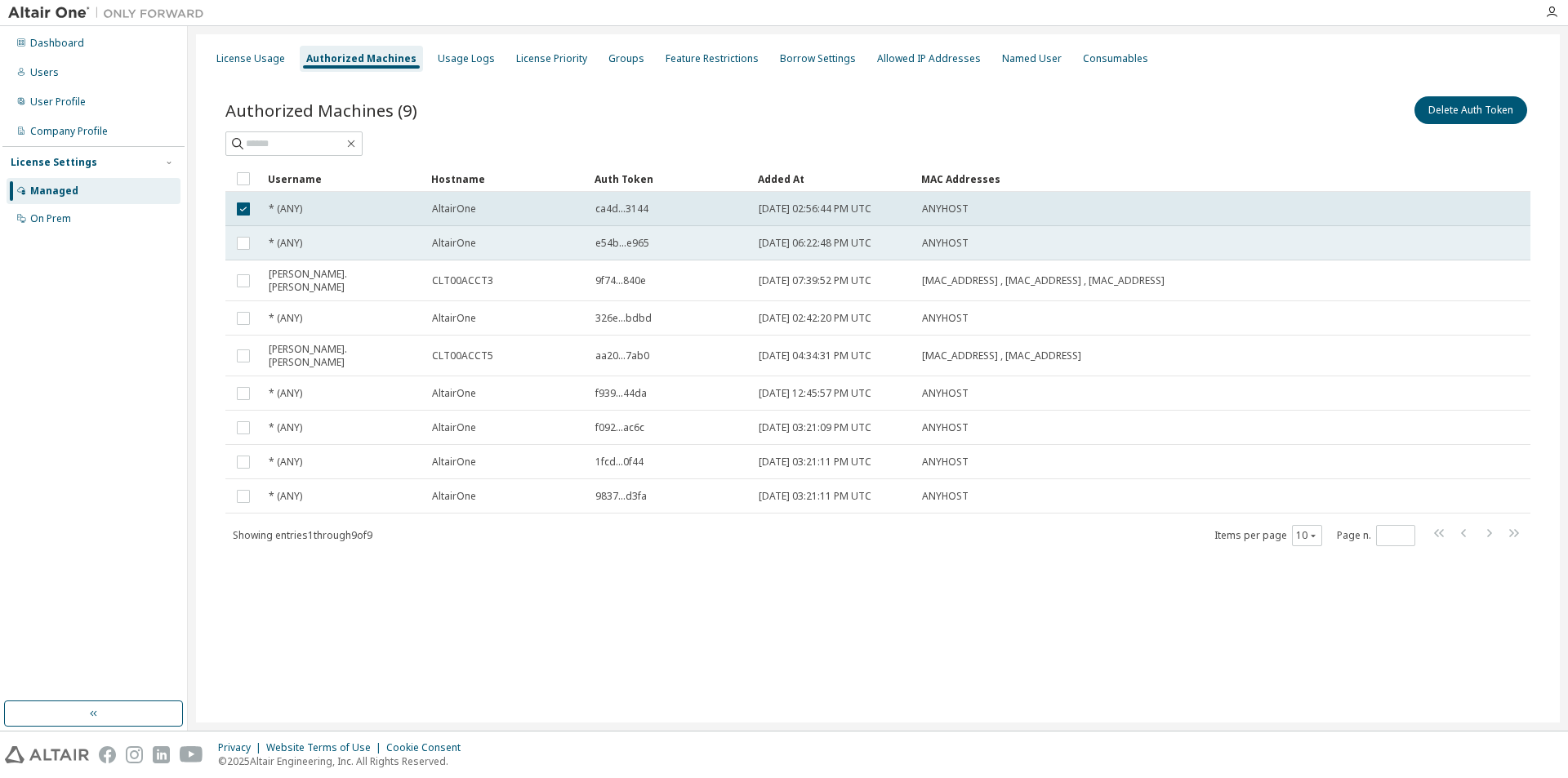
click at [263, 245] on td "* (ANY)" at bounding box center [342, 243] width 163 height 34
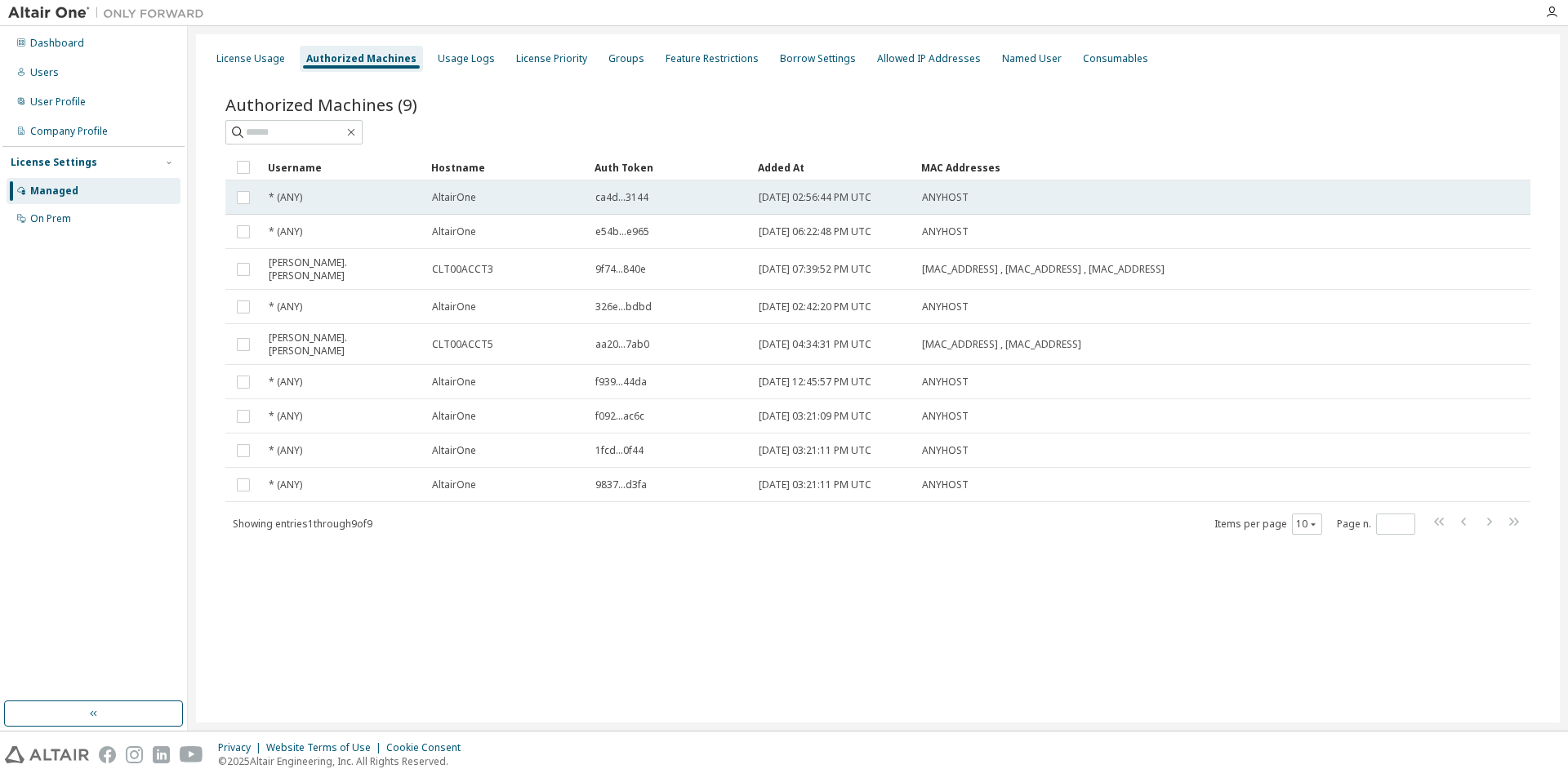
click at [292, 201] on span "* (ANY)" at bounding box center [285, 197] width 34 height 13
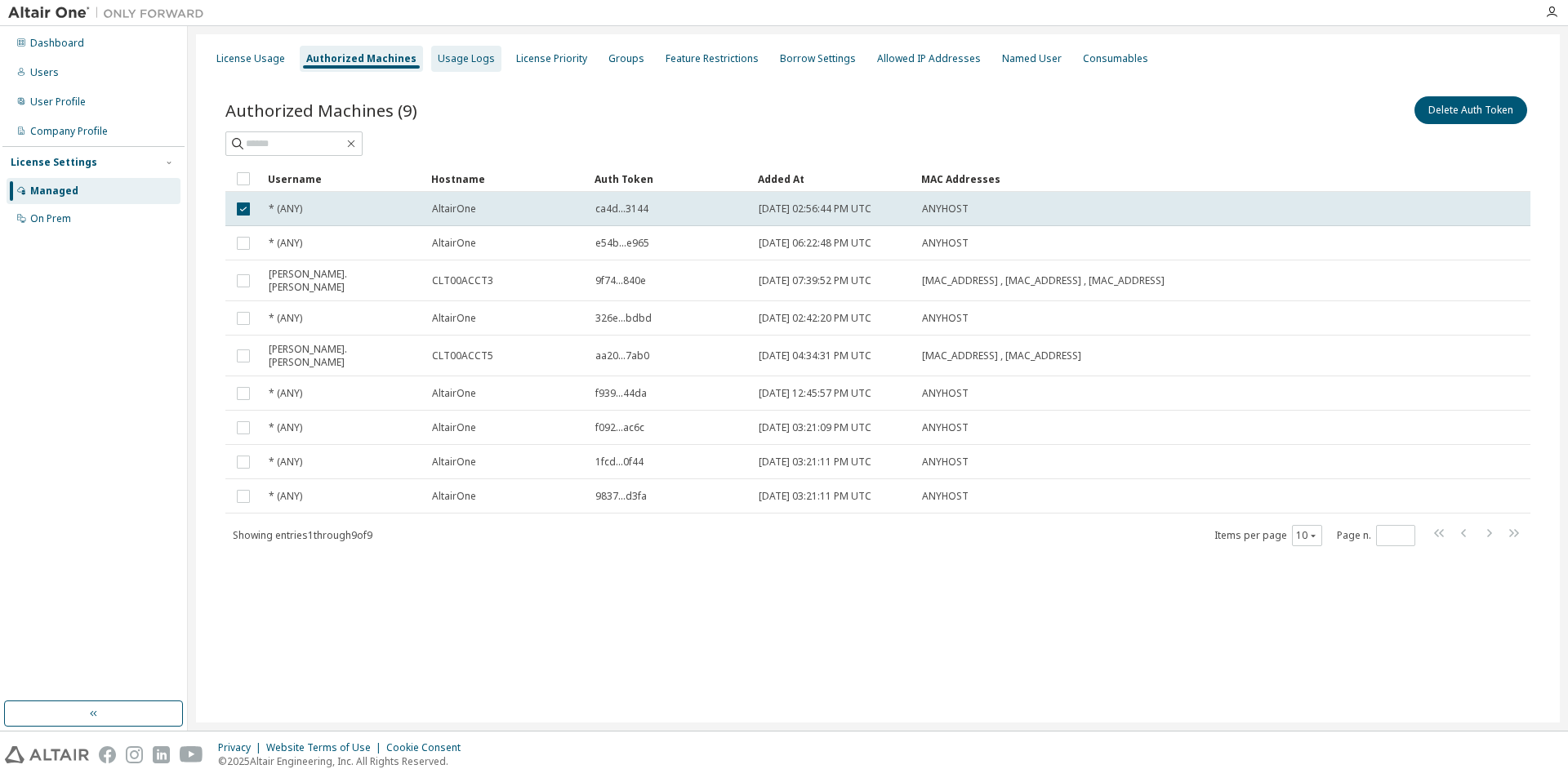
click at [443, 65] on div "Usage Logs" at bounding box center [466, 59] width 57 height 13
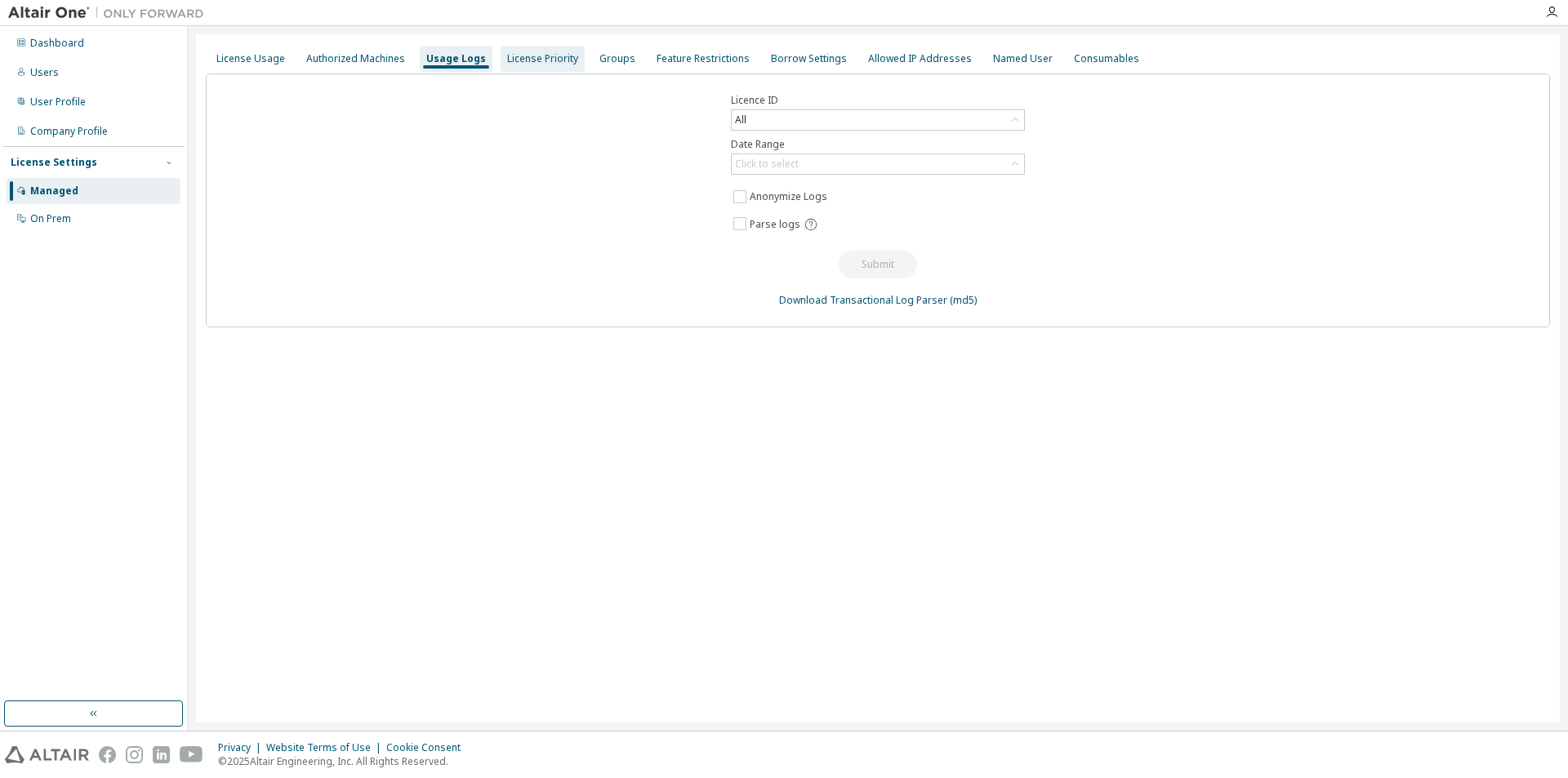
drag, startPoint x: 517, startPoint y: 63, endPoint x: 575, endPoint y: 65, distance: 58.0
click at [528, 64] on div "License Priority" at bounding box center [542, 59] width 71 height 13
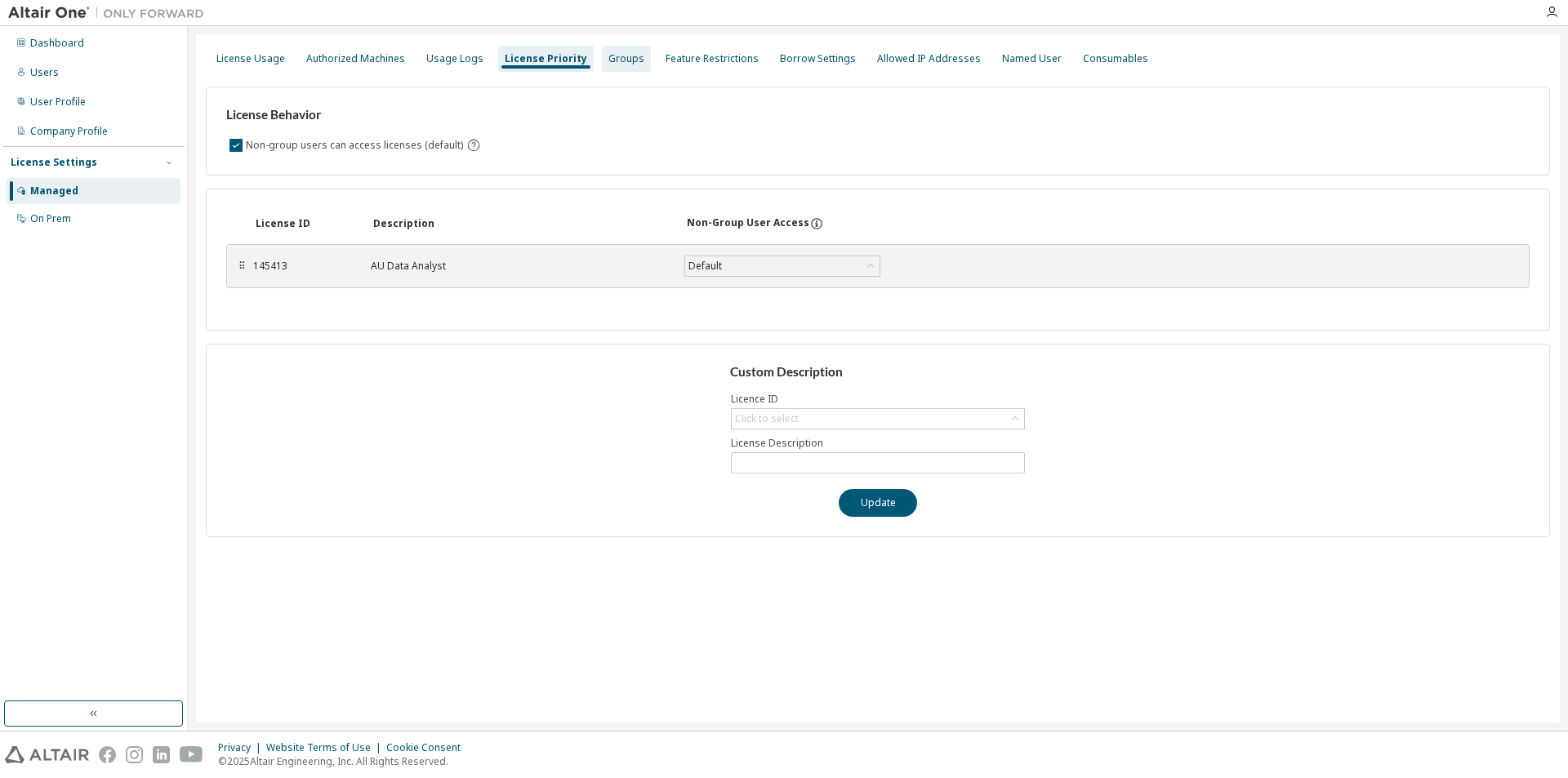
click at [611, 60] on div "Groups" at bounding box center [627, 59] width 36 height 13
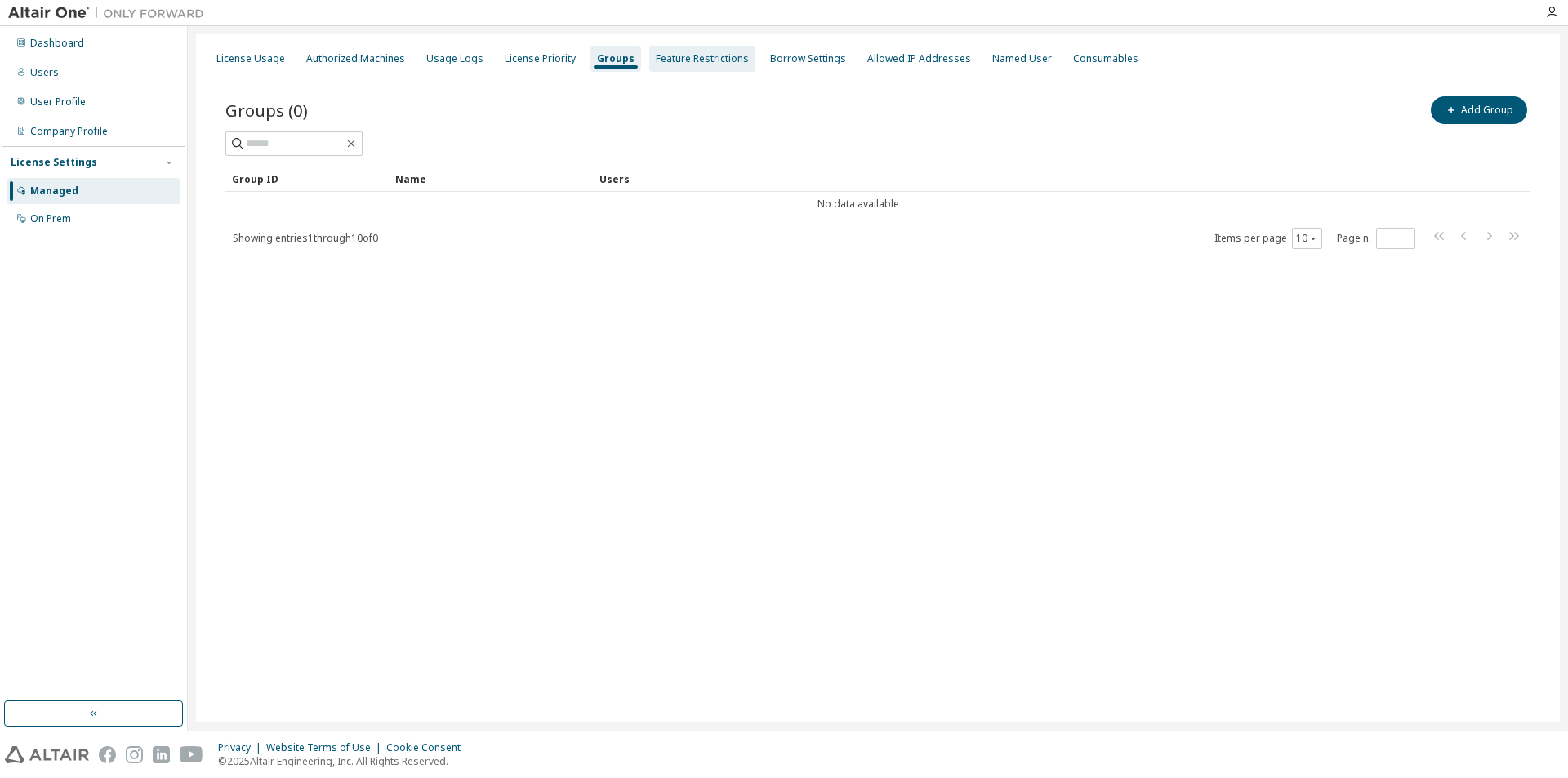
click at [679, 63] on div "Feature Restrictions" at bounding box center [702, 59] width 93 height 13
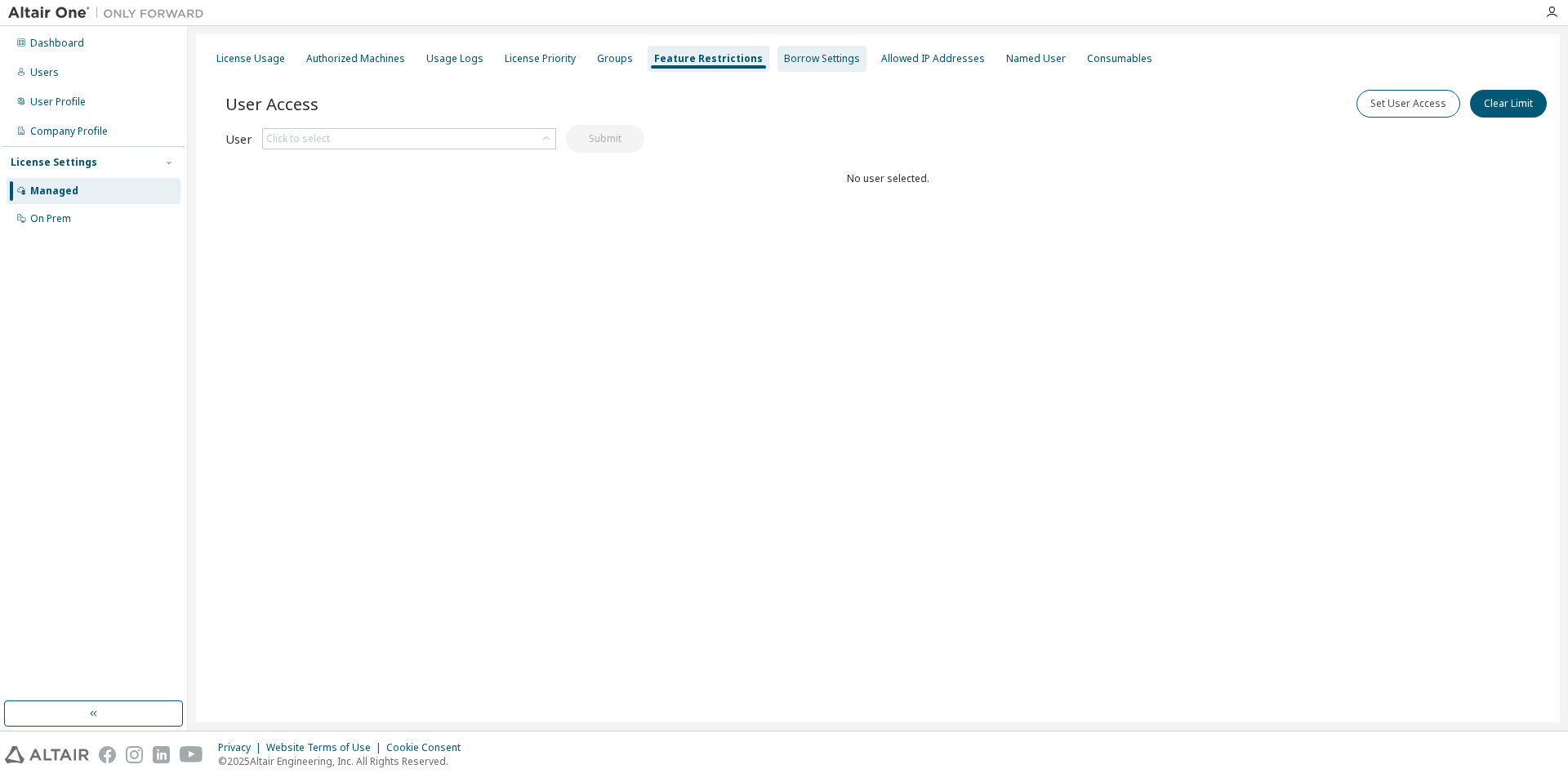
click at [801, 65] on div "Borrow Settings" at bounding box center [822, 59] width 76 height 13
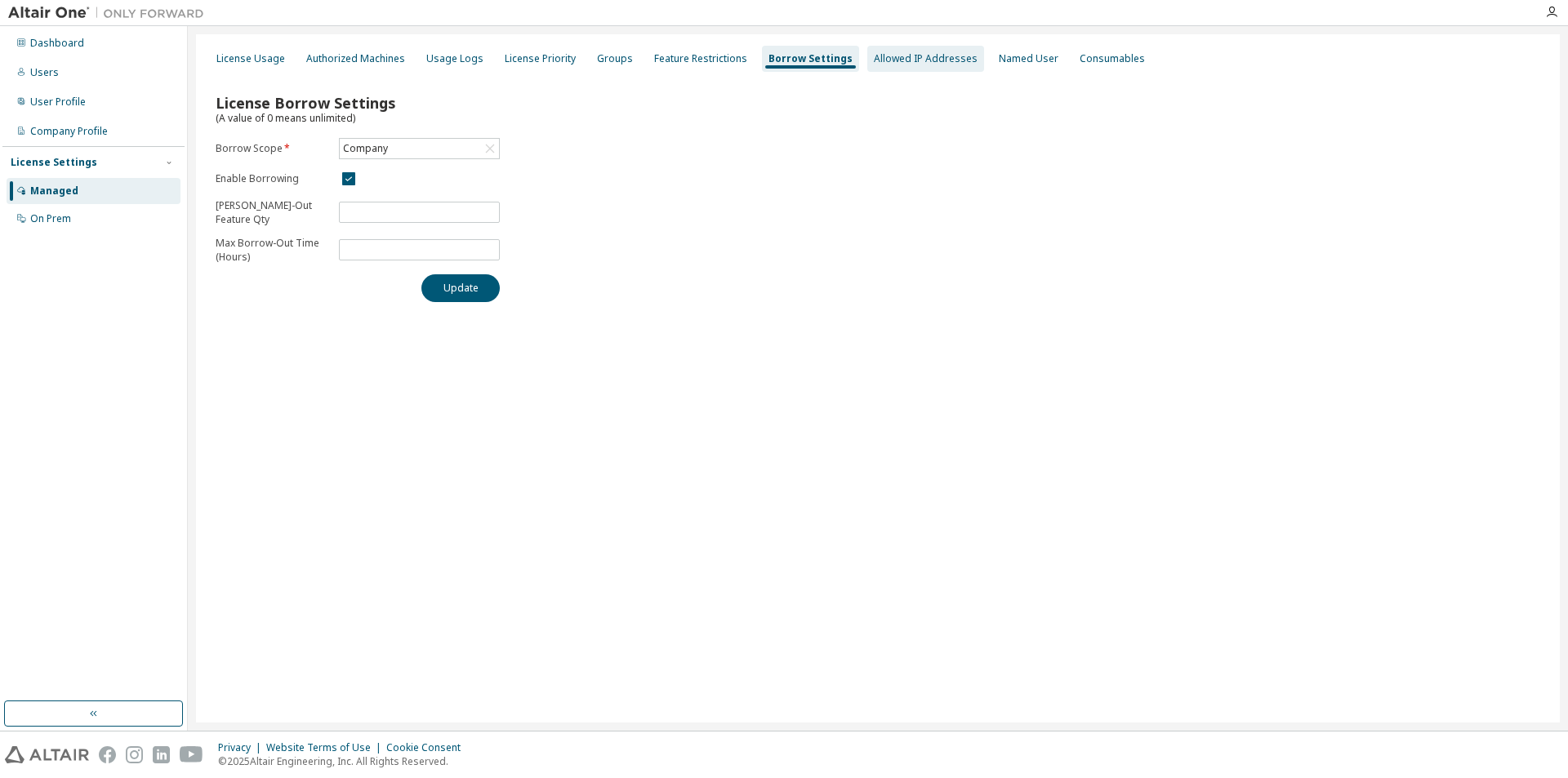
click at [899, 59] on div "Allowed IP Addresses" at bounding box center [926, 59] width 104 height 13
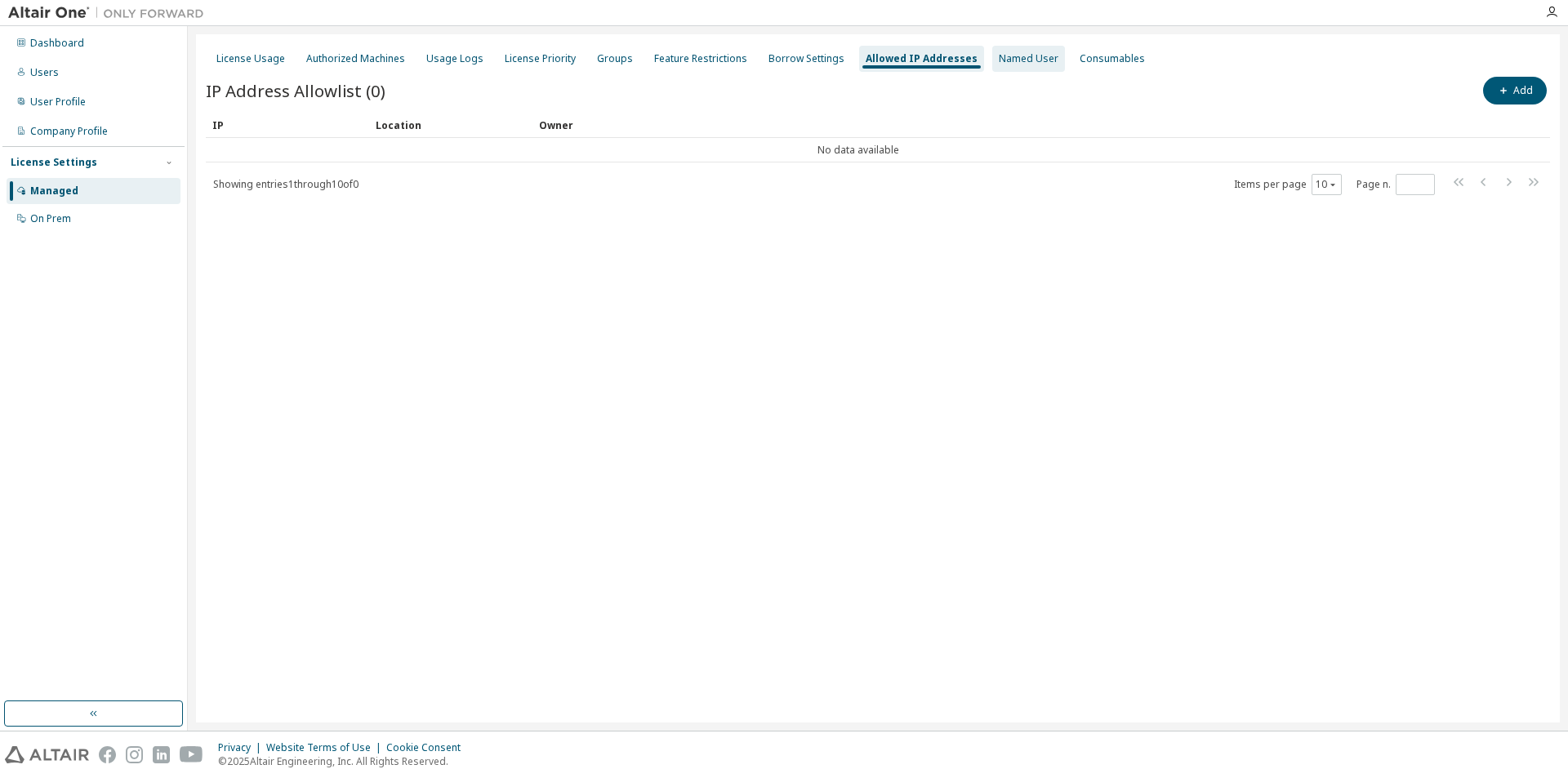
click at [999, 61] on div "Named User" at bounding box center [1028, 59] width 60 height 13
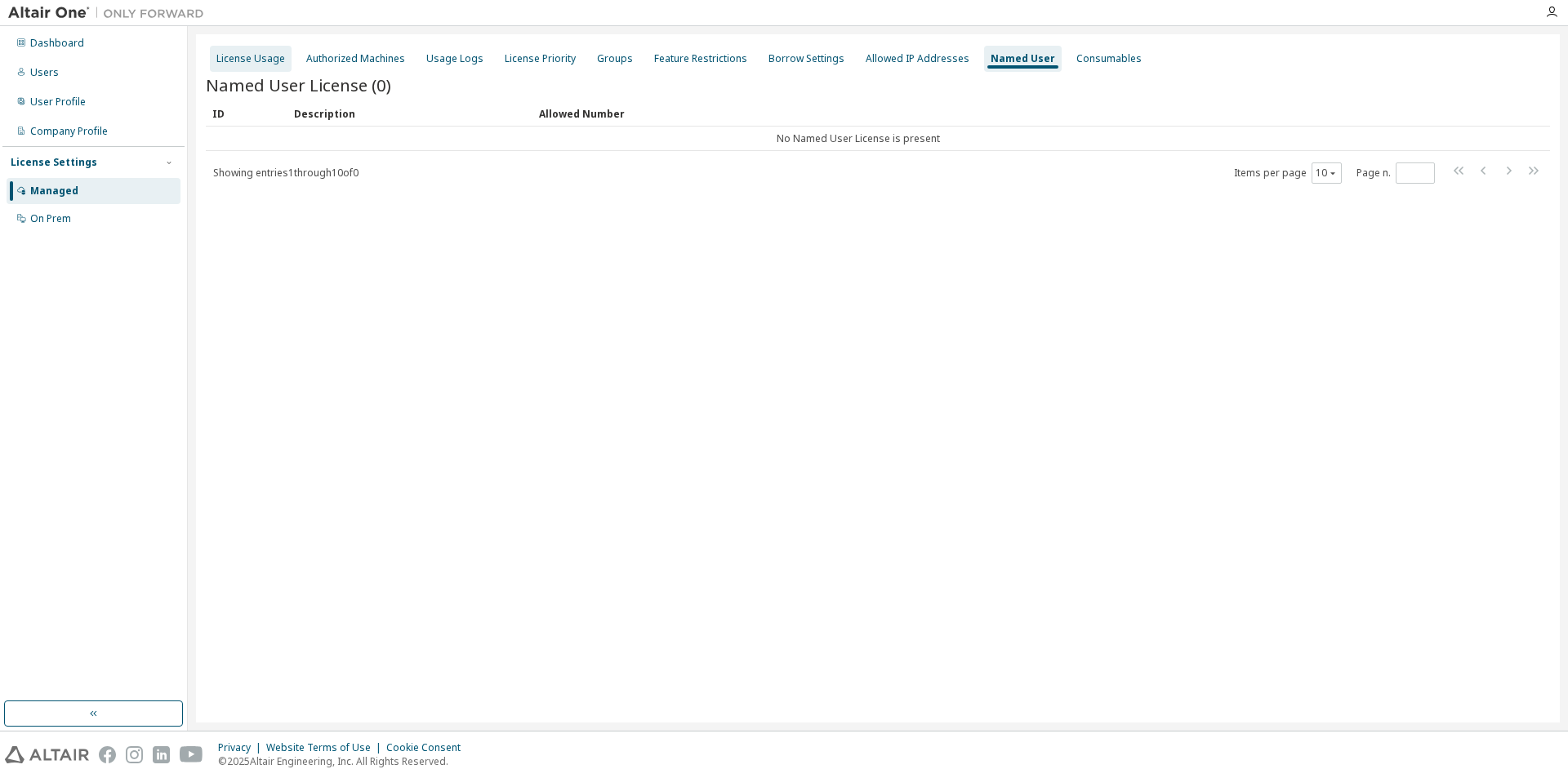
click at [256, 56] on div "License Usage" at bounding box center [251, 59] width 69 height 13
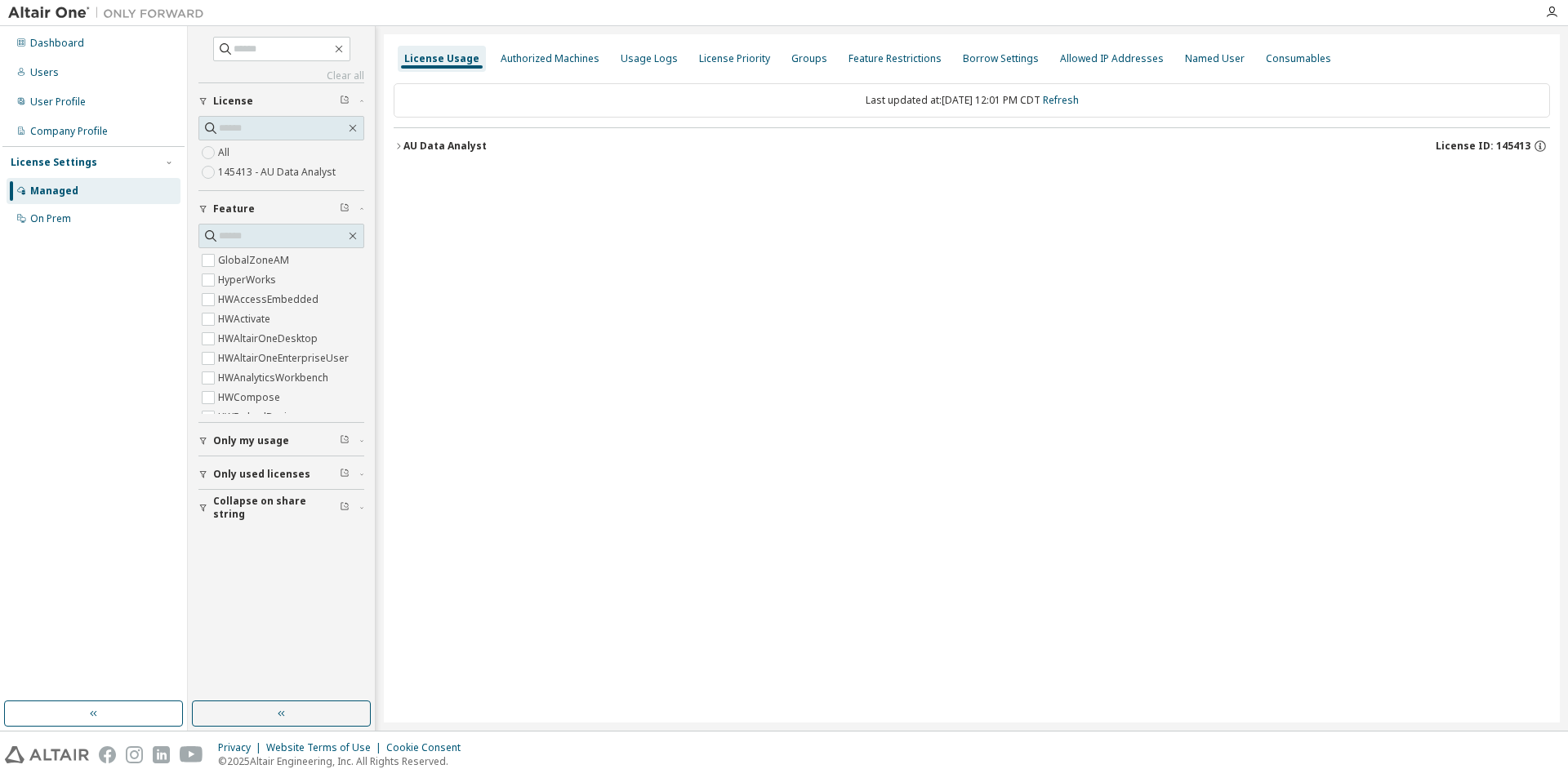
click at [408, 152] on div "AU Data Analyst License ID: 145413" at bounding box center [976, 146] width 1146 height 15
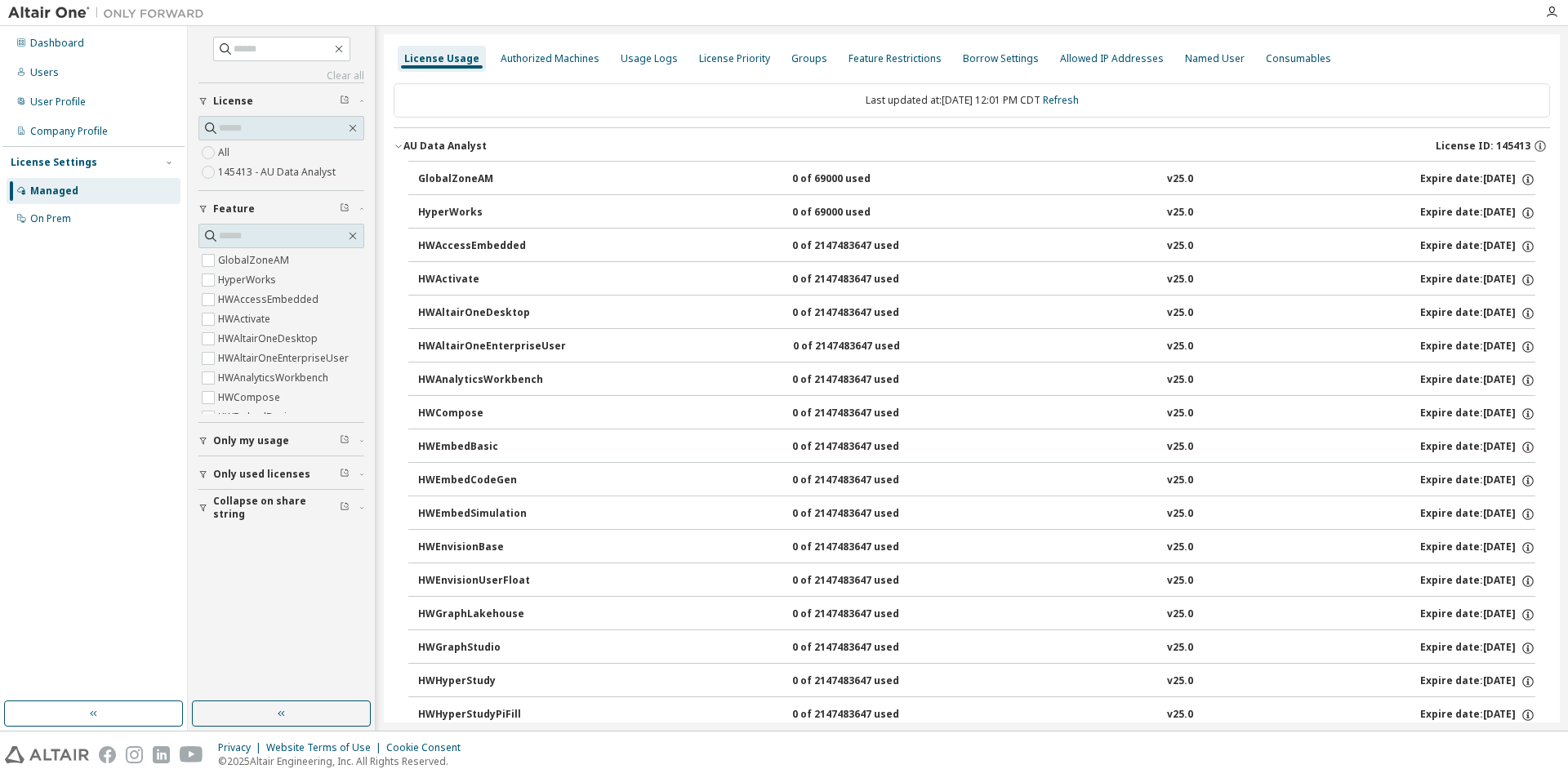
click at [407, 147] on div "AU Data Analyst" at bounding box center [445, 146] width 84 height 13
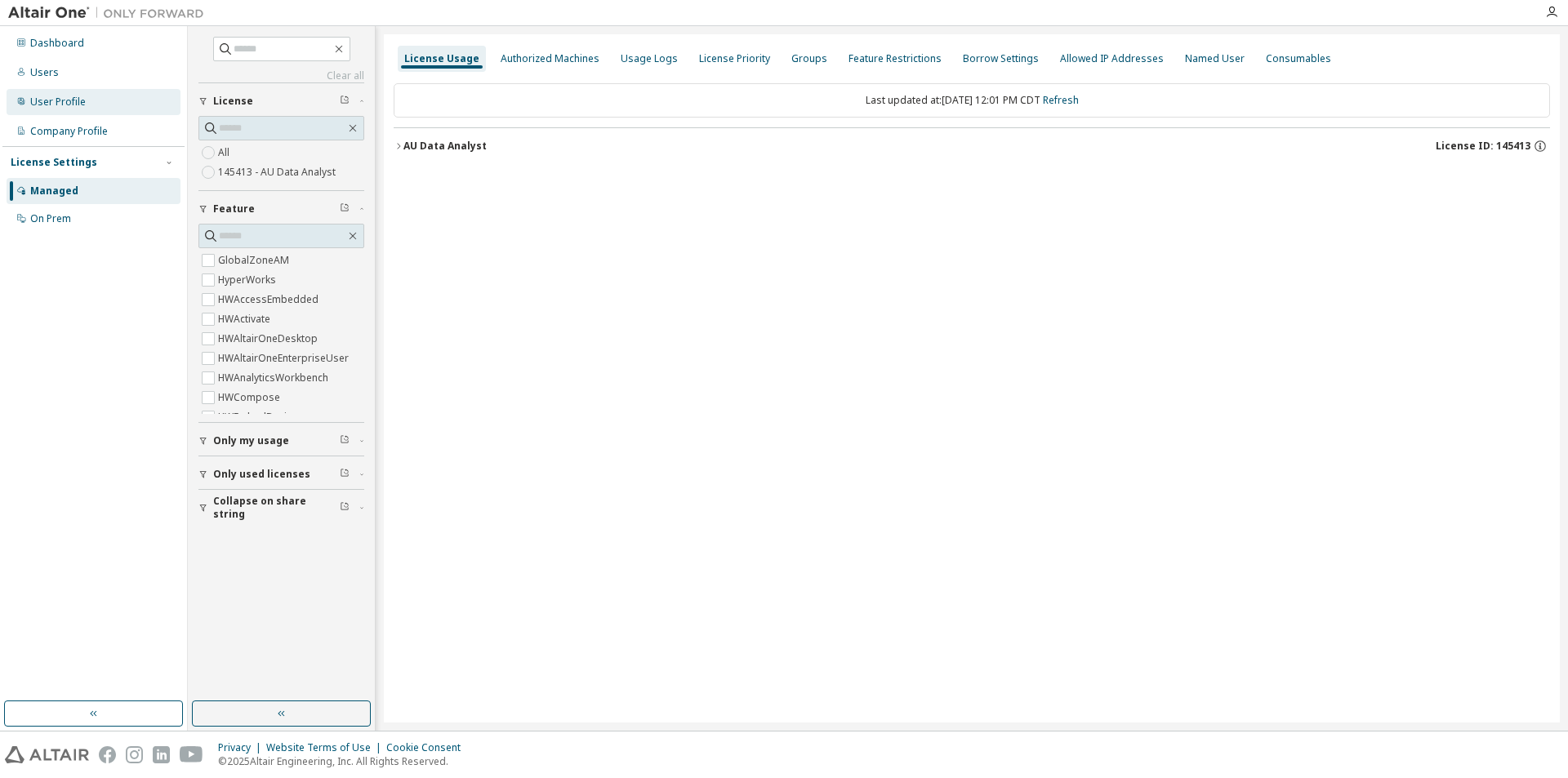
click at [52, 107] on div "User Profile" at bounding box center [58, 102] width 56 height 13
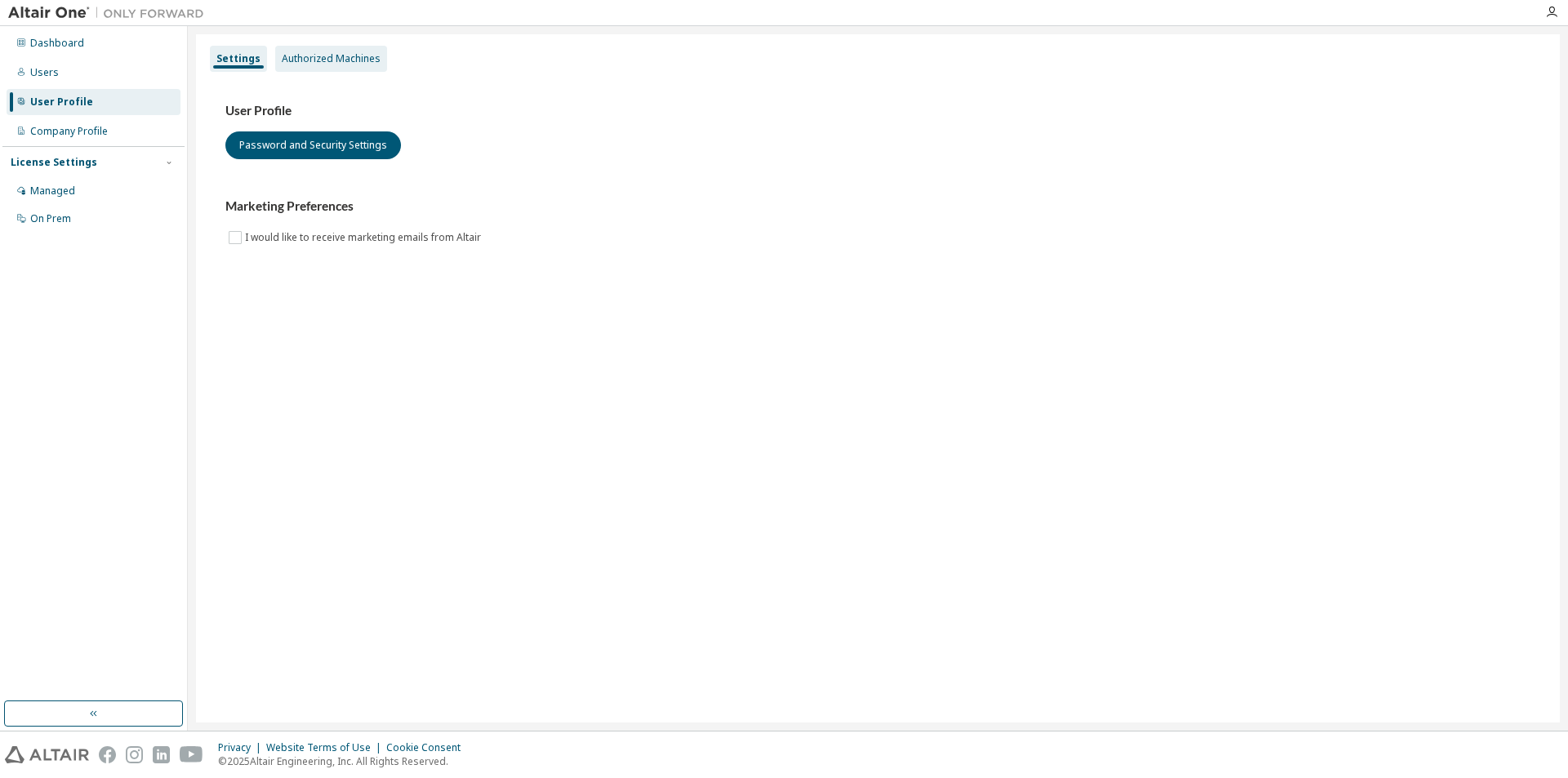
click at [322, 63] on div "Authorized Machines" at bounding box center [331, 59] width 99 height 13
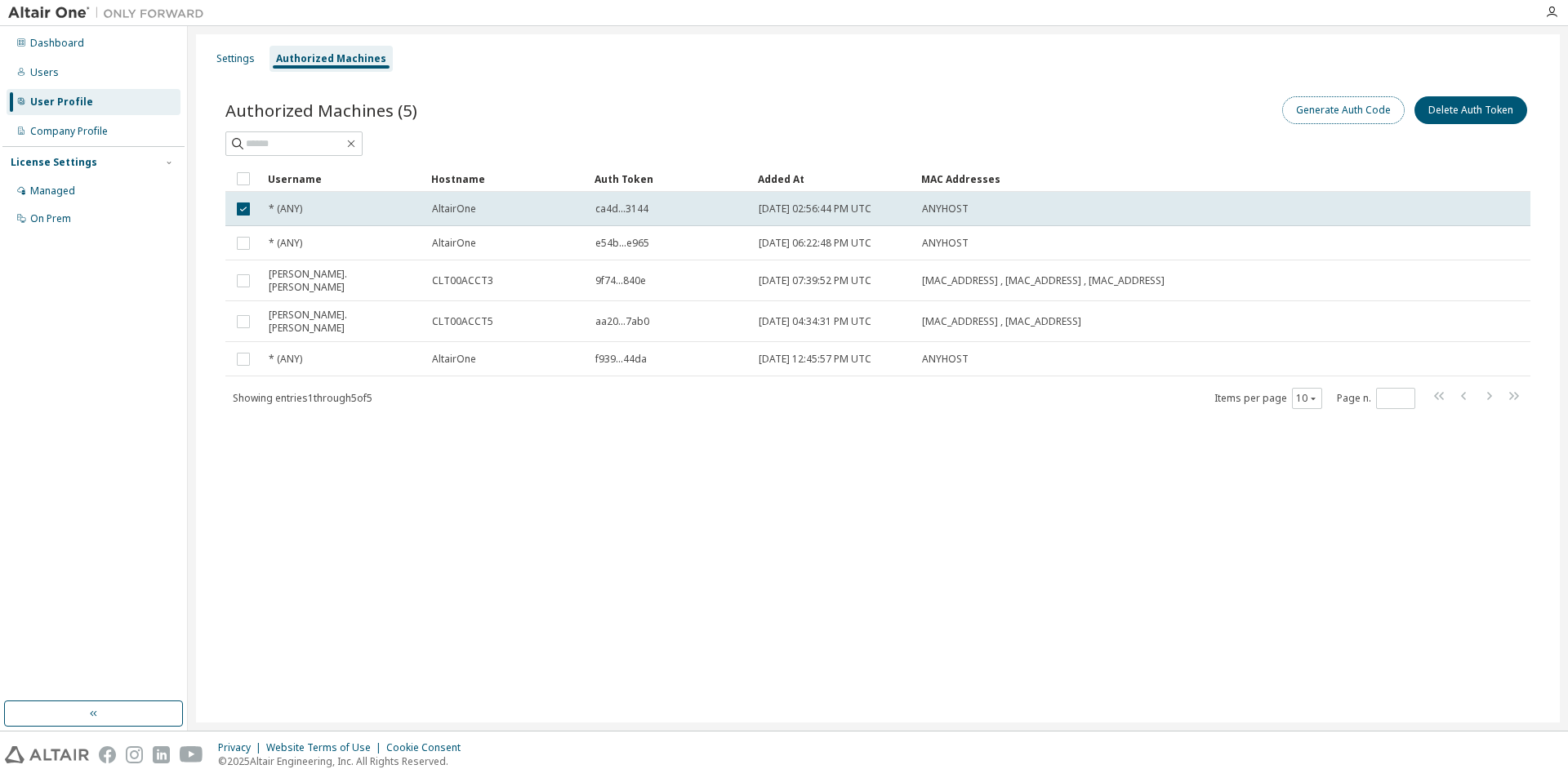
click at [1336, 110] on button "Generate Auth Code" at bounding box center [1344, 111] width 123 height 28
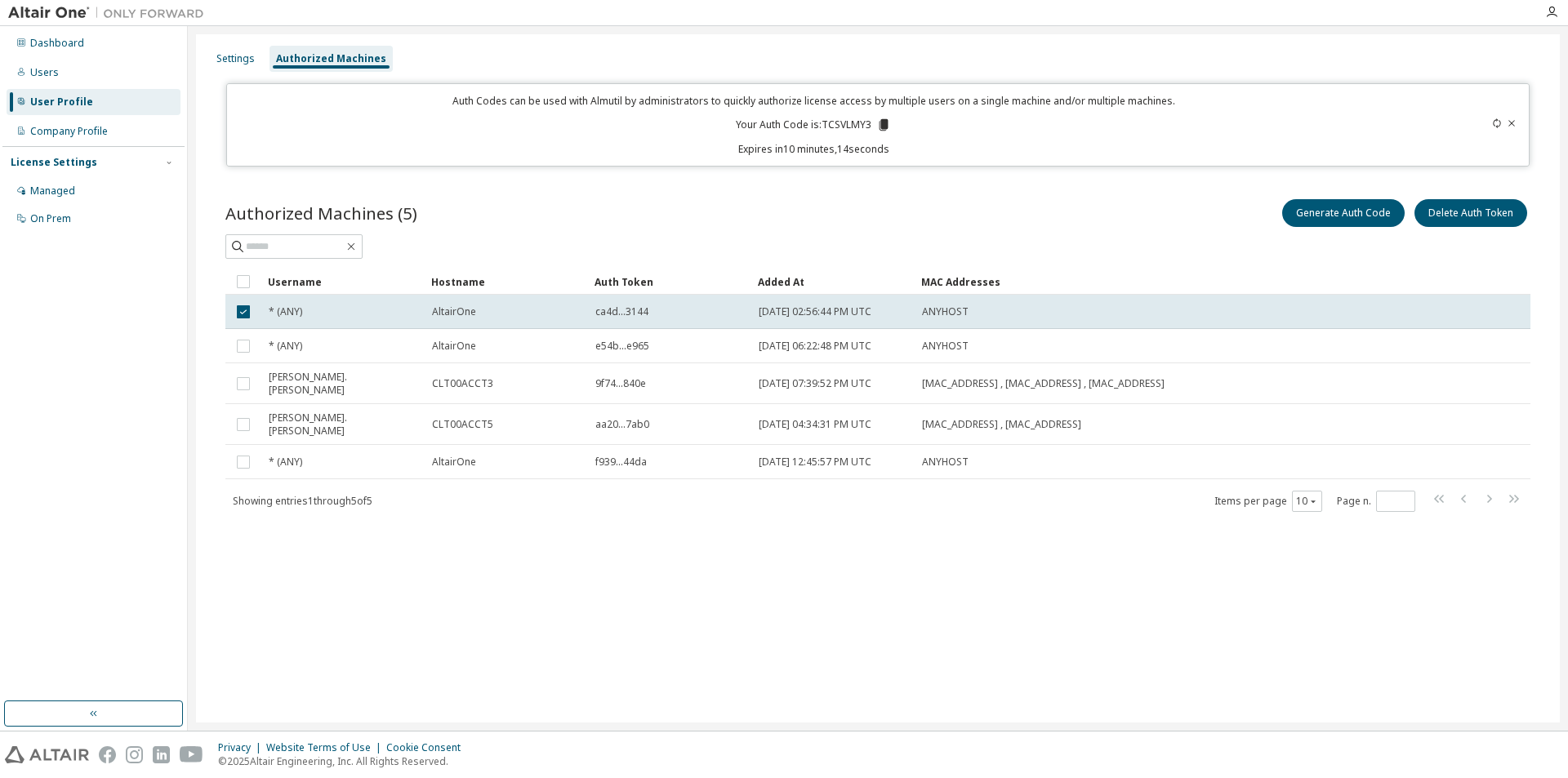
click at [1513, 123] on icon at bounding box center [1512, 123] width 7 height 6
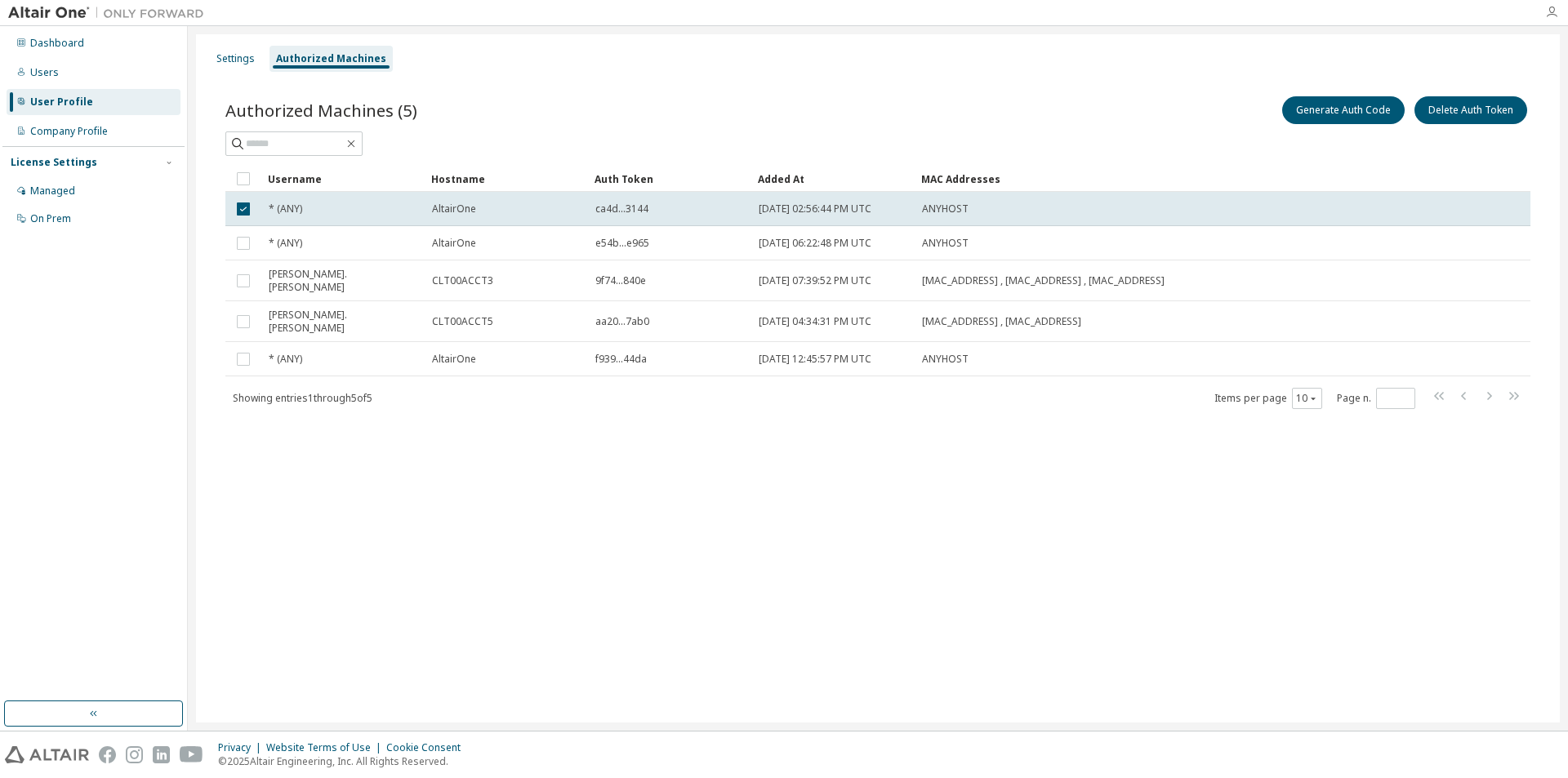
click at [1551, 13] on icon "button" at bounding box center [1552, 12] width 13 height 13
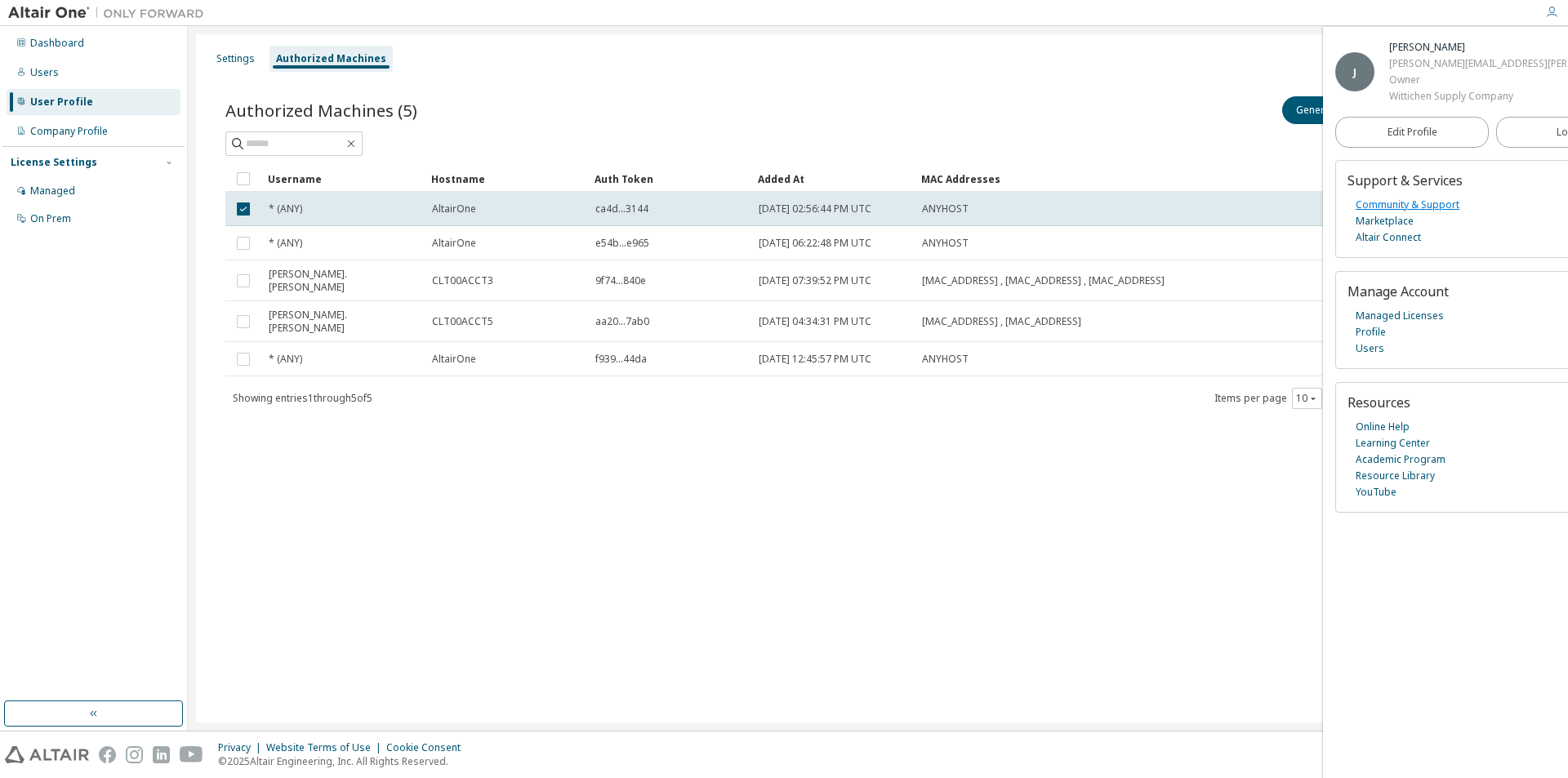
click at [1385, 206] on link "Community & Support" at bounding box center [1407, 205] width 104 height 16
click at [1381, 430] on link "Online Help" at bounding box center [1383, 427] width 54 height 16
